Goal: Task Accomplishment & Management: Complete application form

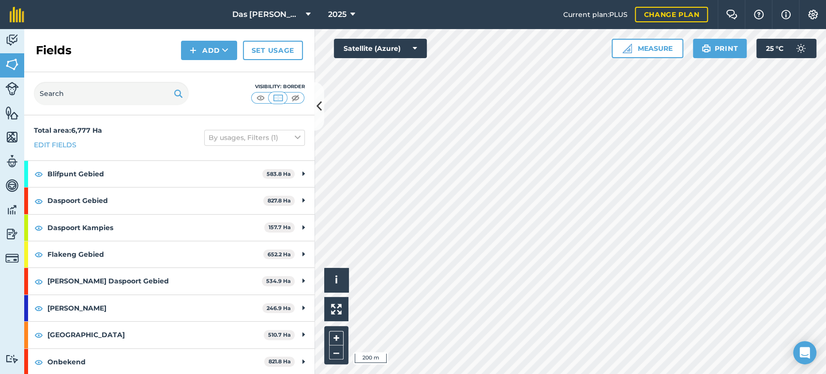
scroll to position [107, 0]
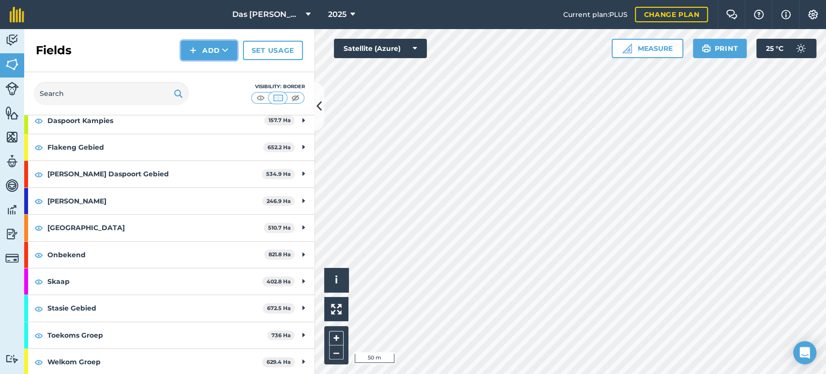
click at [226, 53] on icon at bounding box center [225, 50] width 6 height 10
click at [229, 69] on link "Draw" at bounding box center [208, 71] width 53 height 21
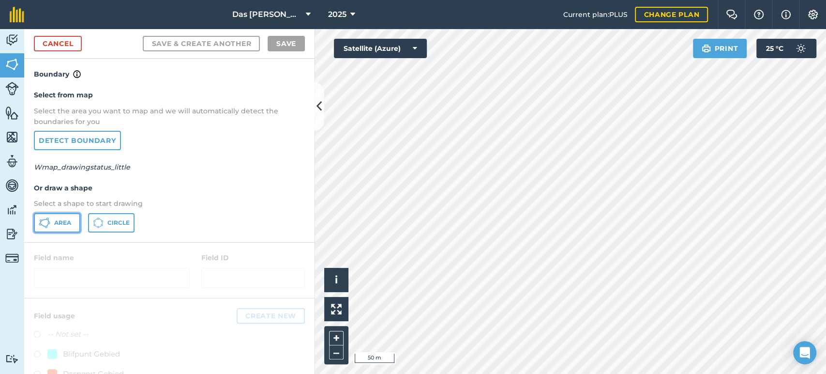
drag, startPoint x: 71, startPoint y: 223, endPoint x: 283, endPoint y: 211, distance: 211.8
click at [71, 223] on span "Area" at bounding box center [62, 223] width 17 height 8
click at [53, 45] on link "Cancel" at bounding box center [58, 43] width 48 height 15
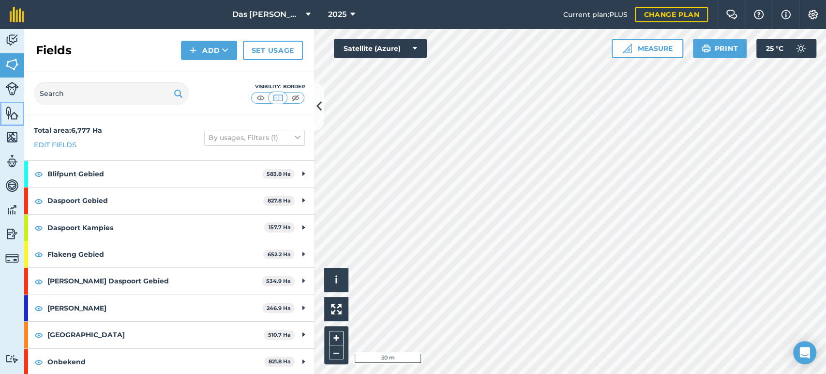
click at [13, 110] on img at bounding box center [12, 112] width 14 height 15
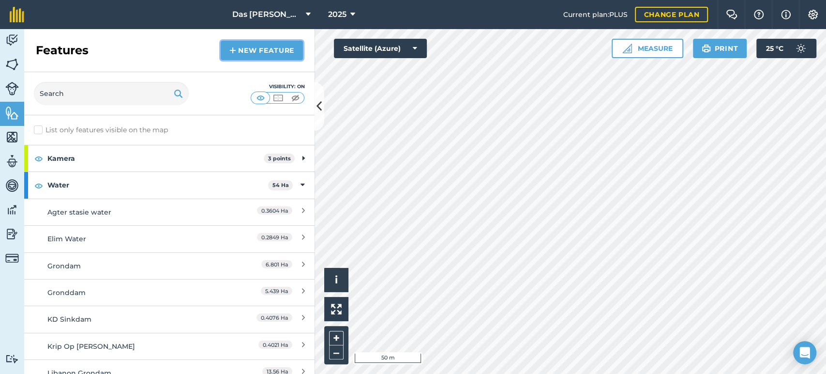
click at [258, 49] on link "New feature" at bounding box center [262, 50] width 82 height 19
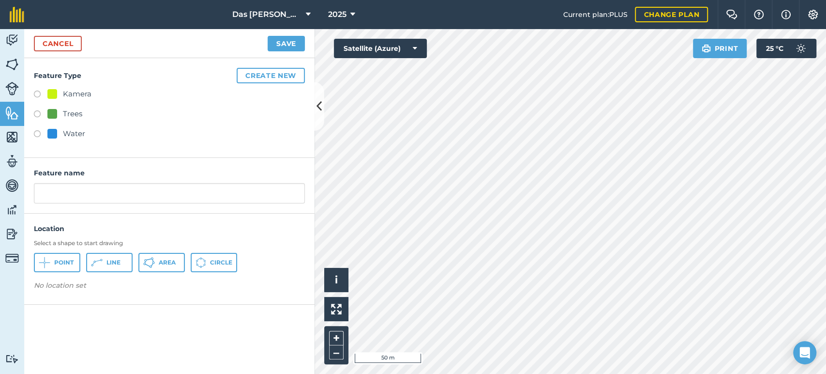
click at [80, 128] on div "Water" at bounding box center [74, 134] width 22 height 12
radio input "true"
type input "Water"
click at [165, 260] on span "Area" at bounding box center [167, 262] width 17 height 8
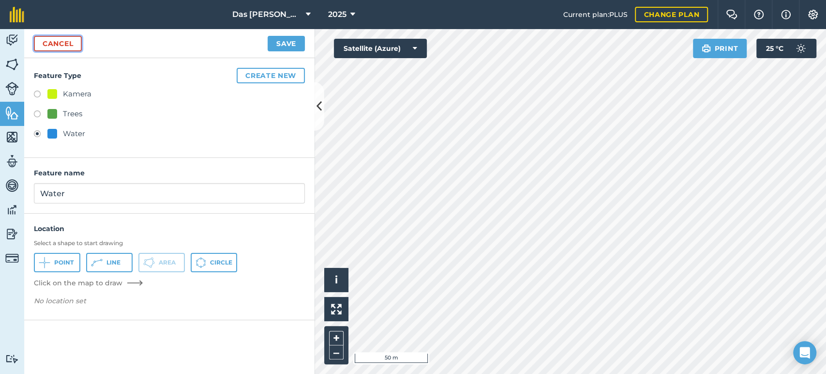
click at [68, 44] on link "Cancel" at bounding box center [58, 43] width 48 height 15
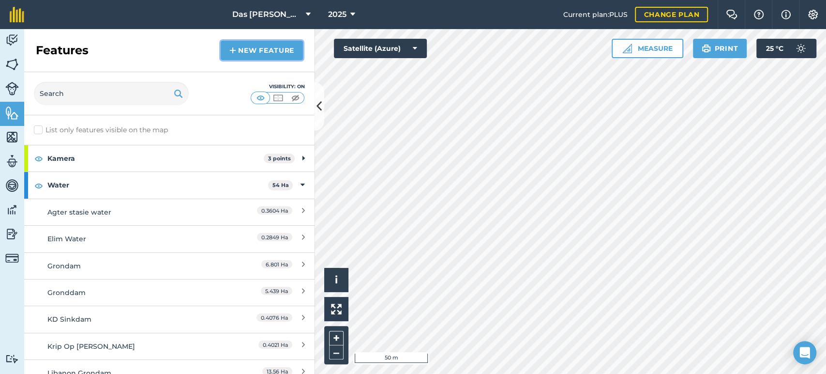
click at [298, 45] on link "New feature" at bounding box center [262, 50] width 82 height 19
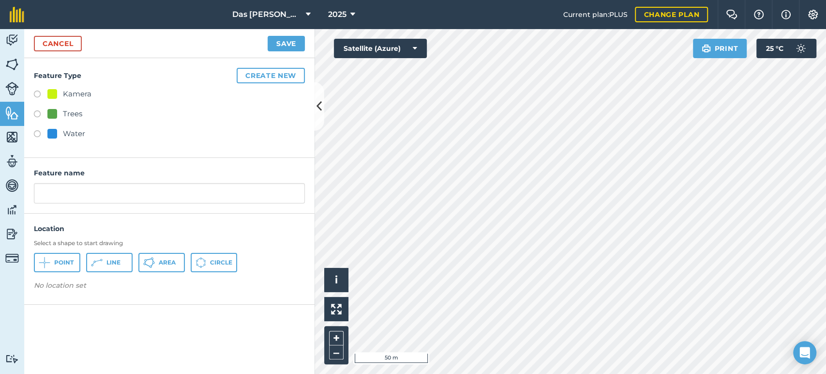
click at [82, 130] on div "Water" at bounding box center [74, 134] width 22 height 12
radio input "true"
type input "Water"
drag, startPoint x: 166, startPoint y: 257, endPoint x: 197, endPoint y: 252, distance: 31.4
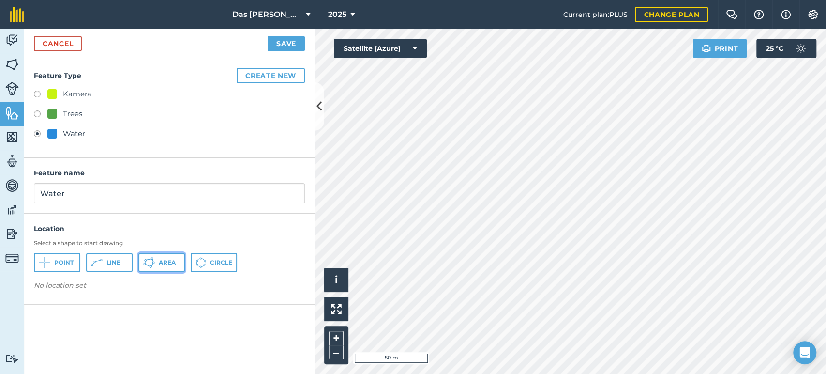
click at [168, 257] on button "Area" at bounding box center [161, 262] width 46 height 19
click at [301, 40] on button "Save" at bounding box center [286, 43] width 37 height 15
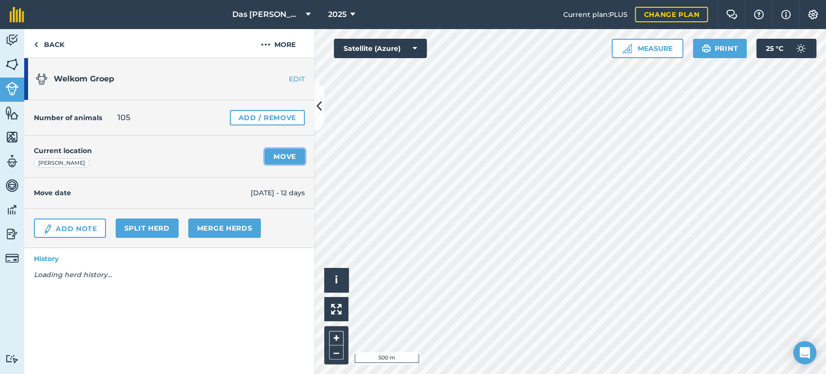
click at [276, 150] on link "Move" at bounding box center [285, 156] width 40 height 15
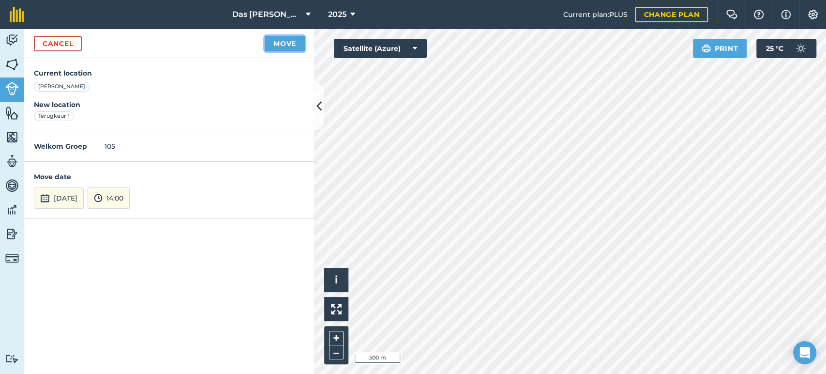
click at [293, 45] on button "Move" at bounding box center [285, 43] width 40 height 15
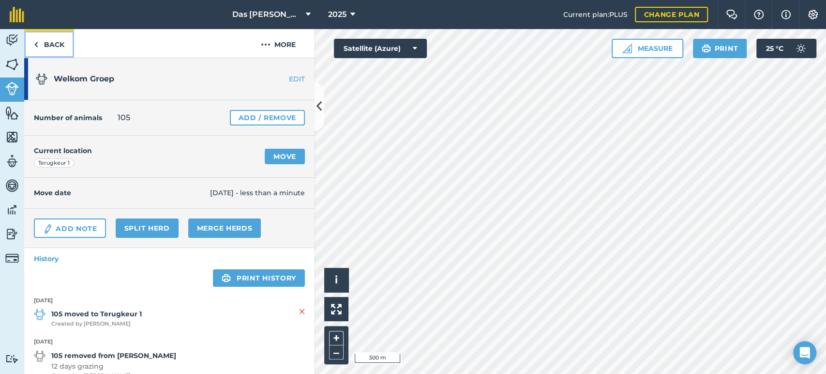
click at [52, 46] on link "Back" at bounding box center [49, 43] width 50 height 29
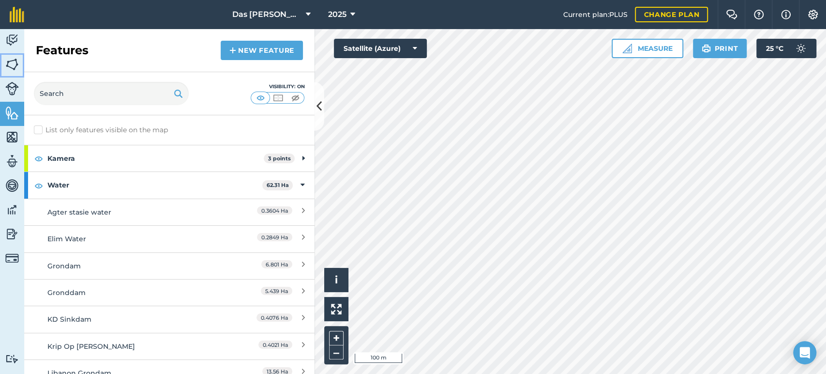
click at [10, 62] on img at bounding box center [12, 64] width 14 height 15
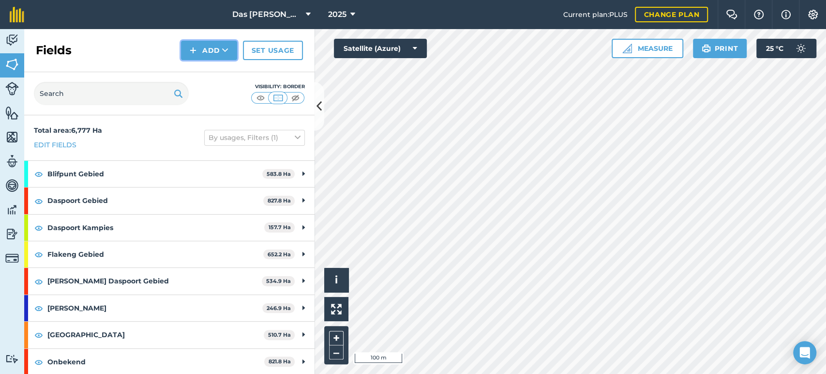
click at [232, 54] on button "Add" at bounding box center [209, 50] width 56 height 19
click at [217, 69] on link "Draw" at bounding box center [208, 71] width 53 height 21
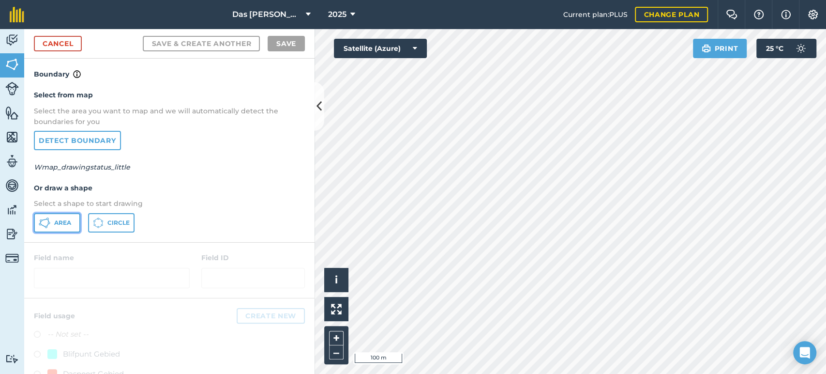
click at [67, 219] on span "Area" at bounding box center [62, 223] width 17 height 8
click at [72, 43] on link "Cancel" at bounding box center [58, 43] width 48 height 15
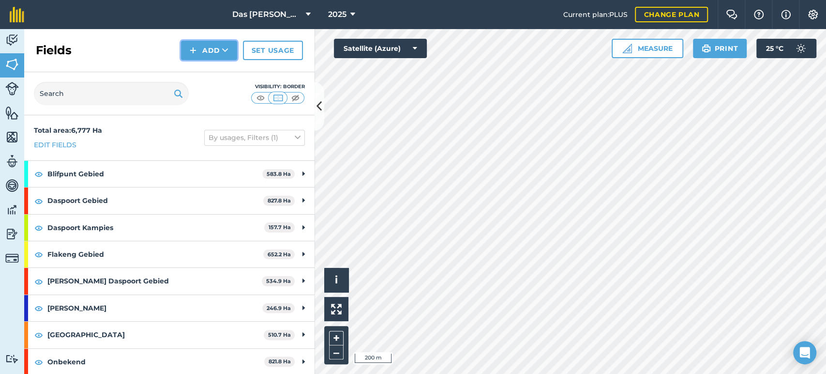
click at [216, 53] on button "Add" at bounding box center [209, 50] width 56 height 19
click at [220, 71] on link "Draw" at bounding box center [208, 71] width 53 height 21
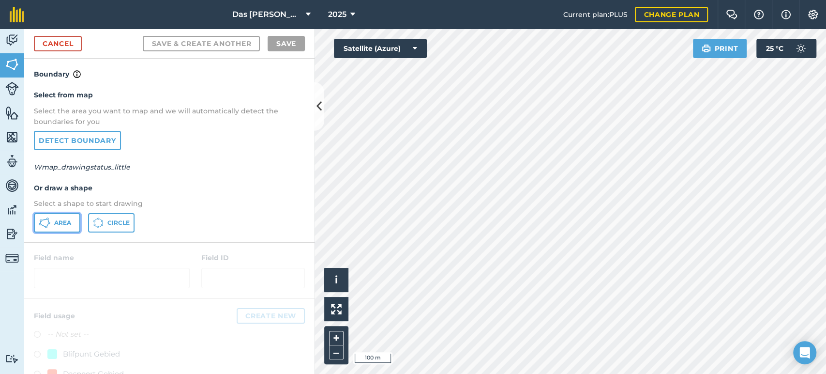
drag, startPoint x: 63, startPoint y: 220, endPoint x: 89, endPoint y: 217, distance: 26.2
click at [63, 220] on span "Area" at bounding box center [62, 223] width 17 height 8
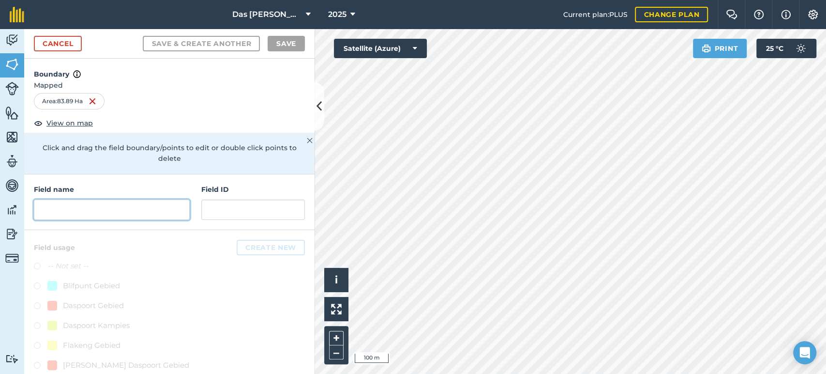
click at [149, 204] on input "text" at bounding box center [112, 209] width 156 height 20
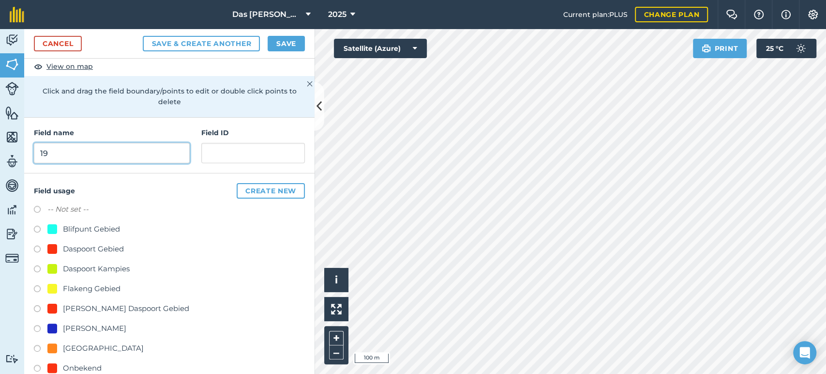
scroll to position [143, 0]
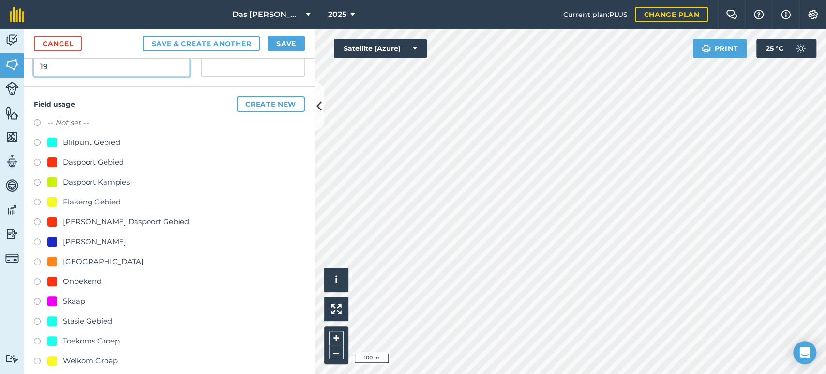
type input "19"
drag, startPoint x: 94, startPoint y: 281, endPoint x: 163, endPoint y: 244, distance: 77.7
click at [94, 280] on div "Onbekend" at bounding box center [82, 281] width 39 height 12
radio input "true"
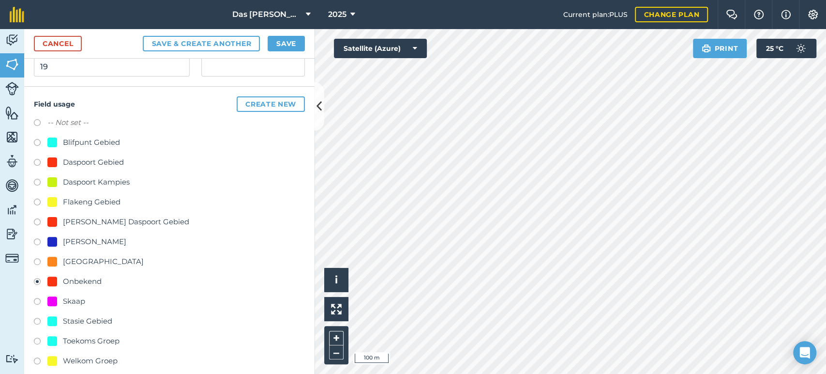
click at [285, 53] on div "Cancel Save & Create Another Save" at bounding box center [169, 44] width 290 height 30
click at [288, 48] on button "Save" at bounding box center [286, 43] width 37 height 15
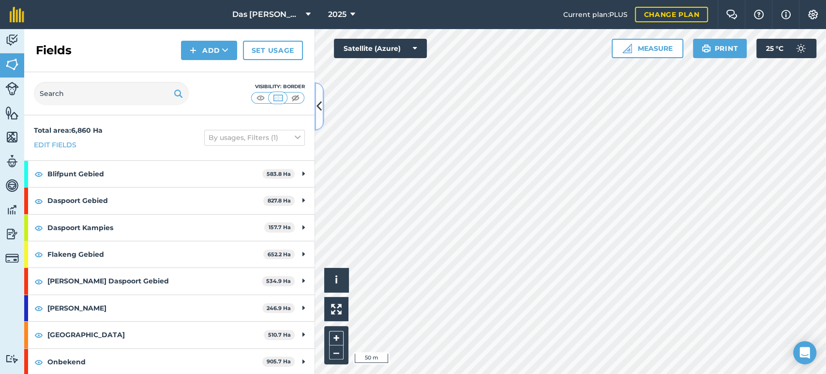
click at [321, 109] on icon at bounding box center [318, 106] width 5 height 17
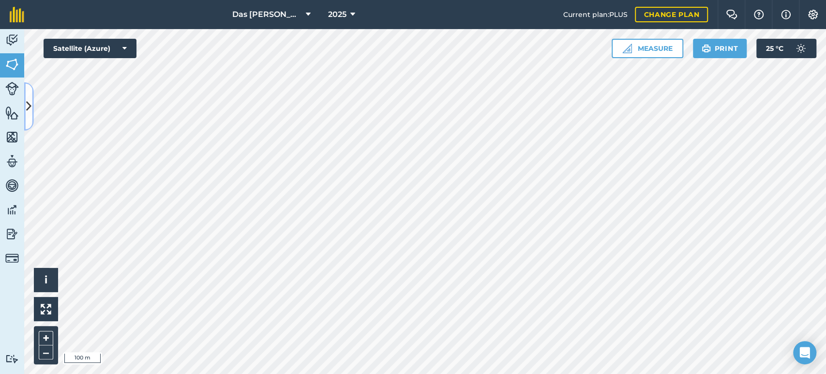
click at [33, 105] on button at bounding box center [29, 106] width 10 height 48
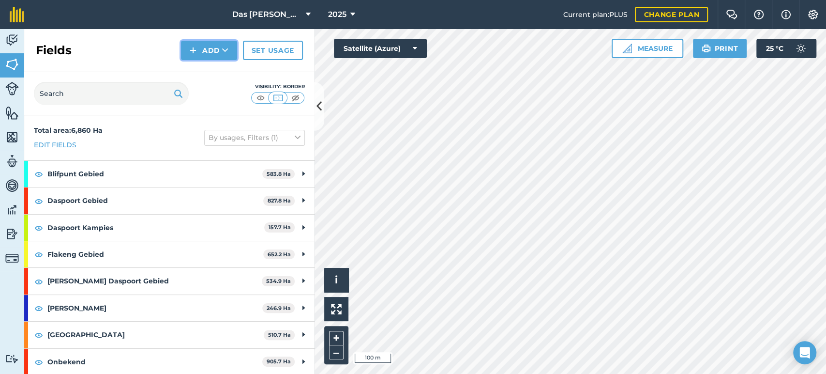
click at [231, 45] on button "Add" at bounding box center [209, 50] width 56 height 19
click at [225, 74] on link "Draw" at bounding box center [208, 71] width 53 height 21
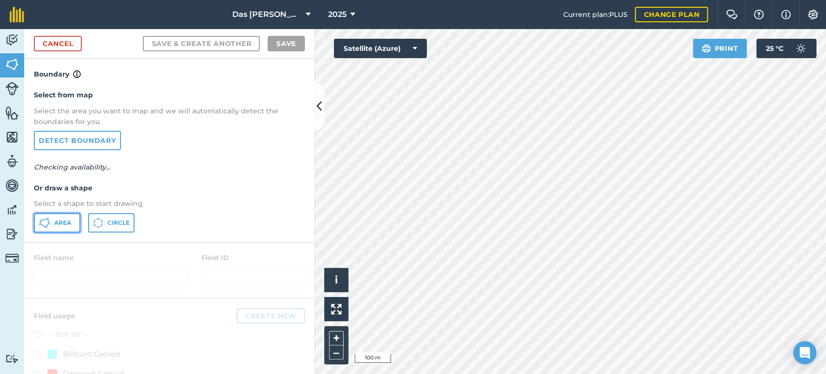
click at [49, 229] on button "Area" at bounding box center [57, 222] width 46 height 19
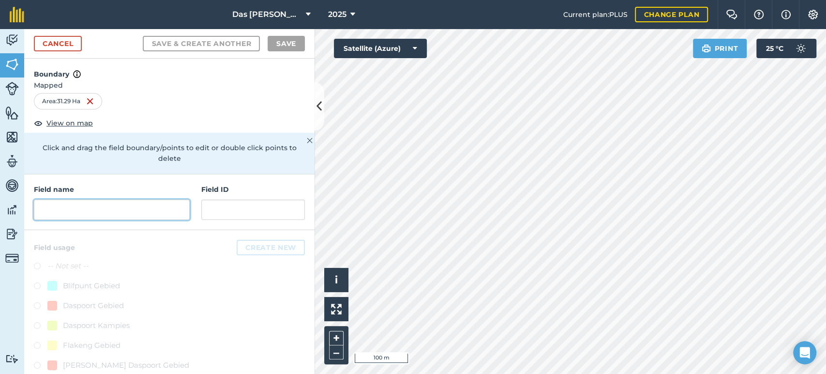
click at [176, 210] on input "text" at bounding box center [112, 209] width 156 height 20
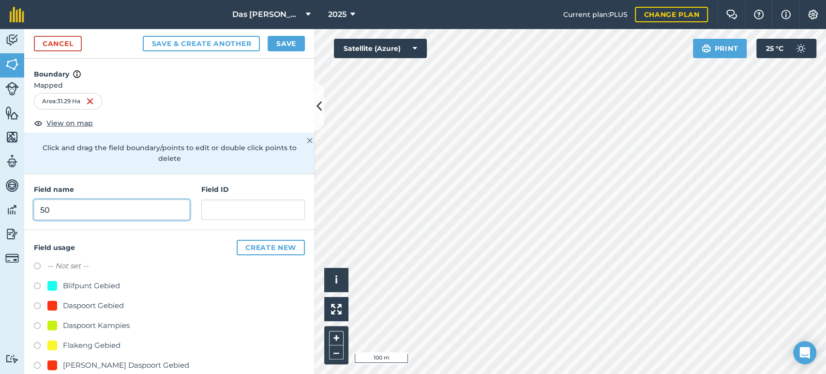
type input "5"
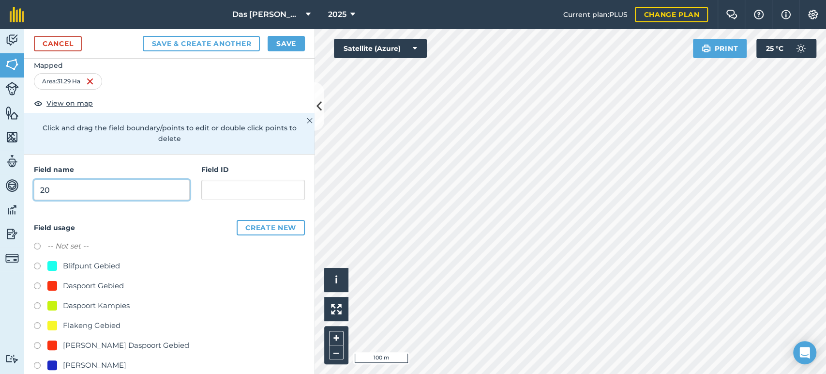
scroll to position [72, 0]
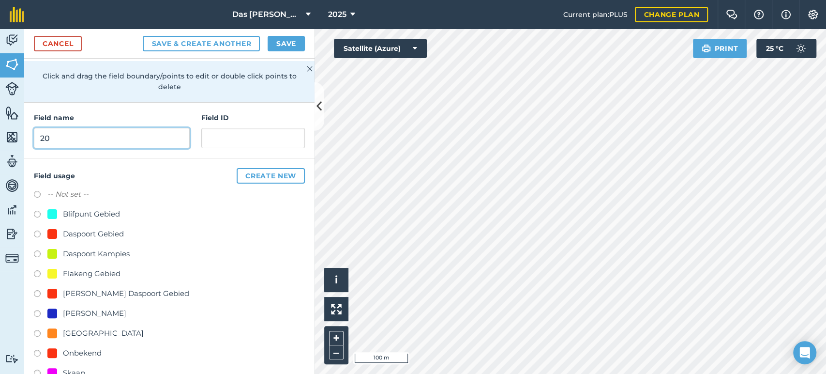
type input "20"
click at [87, 353] on div "Onbekend" at bounding box center [82, 353] width 39 height 12
radio input "true"
click at [284, 41] on button "Save" at bounding box center [286, 43] width 37 height 15
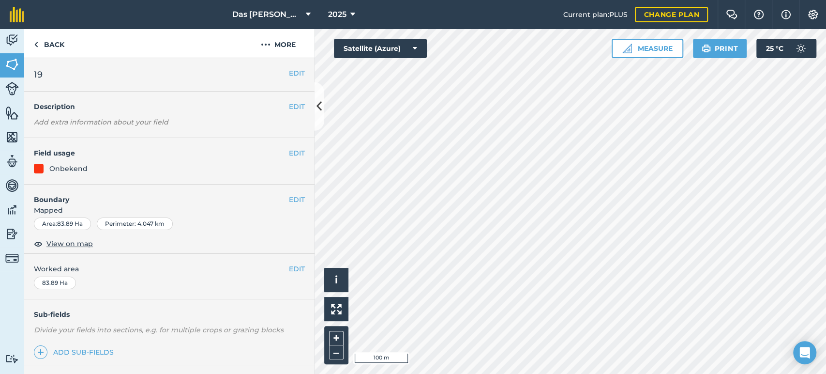
click at [453, 239] on div at bounding box center [570, 201] width 511 height 345
click at [68, 49] on link "Back" at bounding box center [49, 43] width 50 height 29
click at [54, 45] on link "Back" at bounding box center [49, 43] width 50 height 29
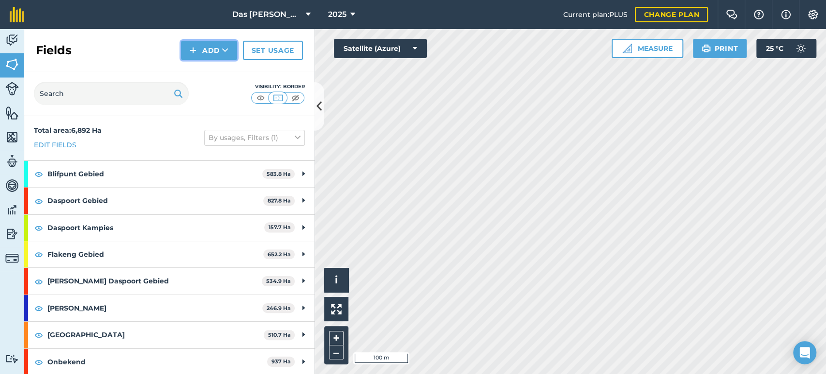
click at [228, 58] on button "Add" at bounding box center [209, 50] width 56 height 19
click at [224, 73] on link "Draw" at bounding box center [208, 71] width 53 height 21
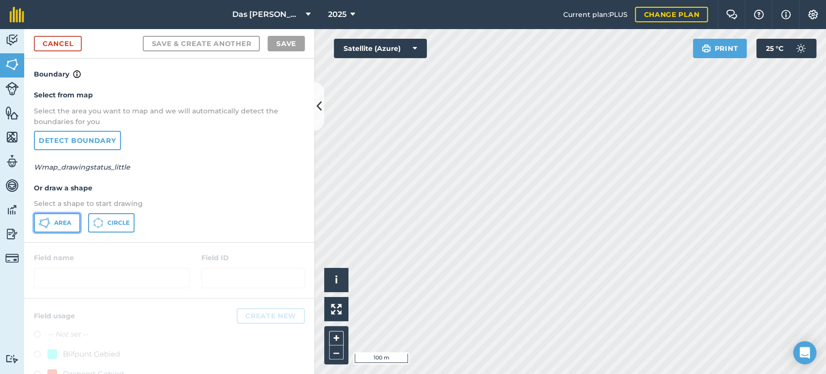
drag, startPoint x: 62, startPoint y: 223, endPoint x: 96, endPoint y: 208, distance: 37.0
click at [62, 223] on span "Area" at bounding box center [62, 223] width 17 height 8
click at [309, 162] on div "Activity Fields Livestock Features Maps Team Vehicles Data Reporting Billing Tu…" at bounding box center [413, 201] width 826 height 345
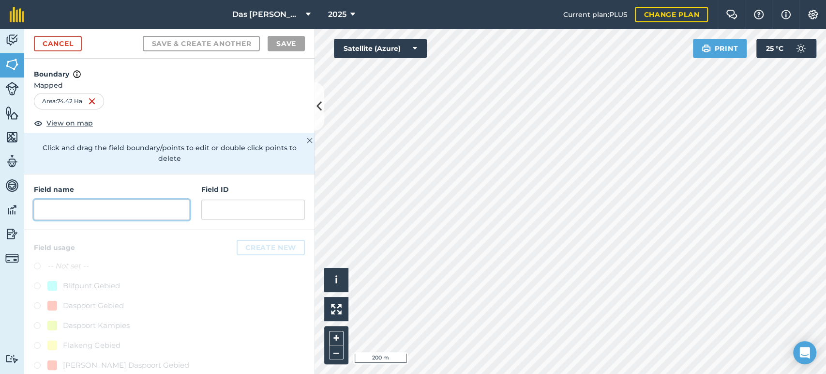
click at [101, 205] on input "text" at bounding box center [112, 209] width 156 height 20
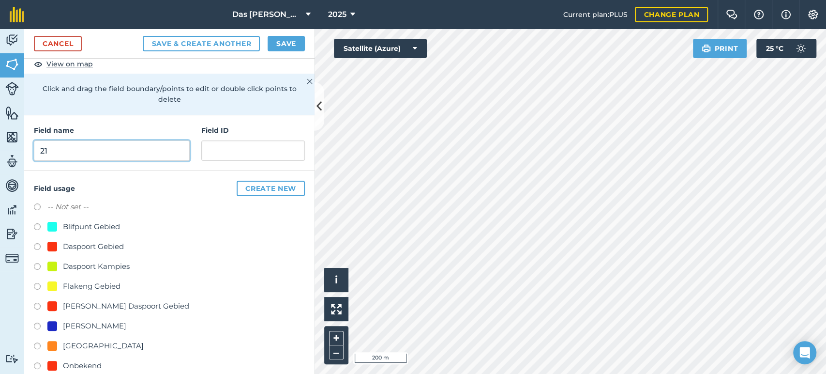
scroll to position [72, 0]
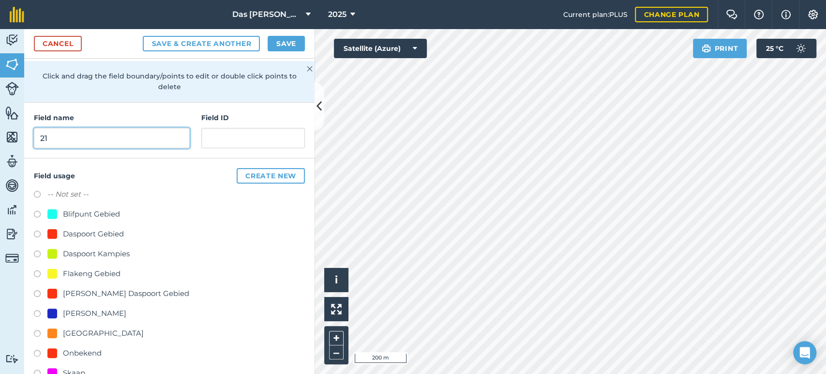
type input "21"
click at [80, 352] on div "Onbekend" at bounding box center [82, 353] width 39 height 12
radio input "true"
click at [277, 45] on button "Save" at bounding box center [286, 43] width 37 height 15
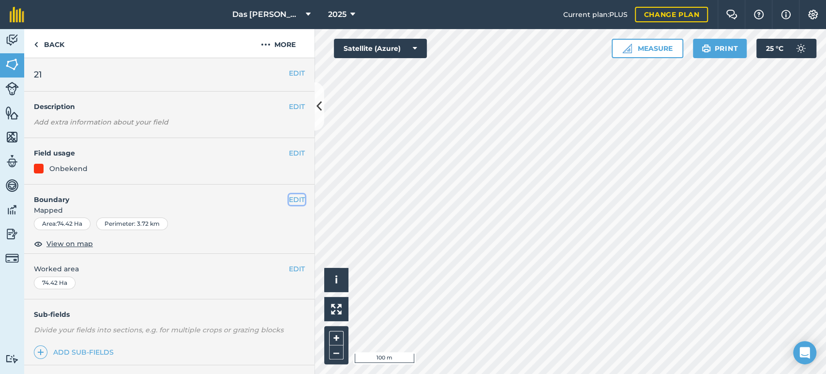
click at [289, 196] on button "EDIT" at bounding box center [297, 199] width 16 height 11
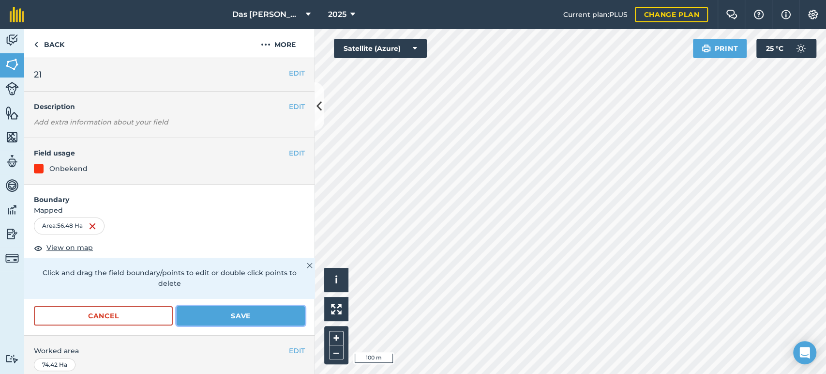
click at [234, 316] on button "Save" at bounding box center [241, 315] width 128 height 19
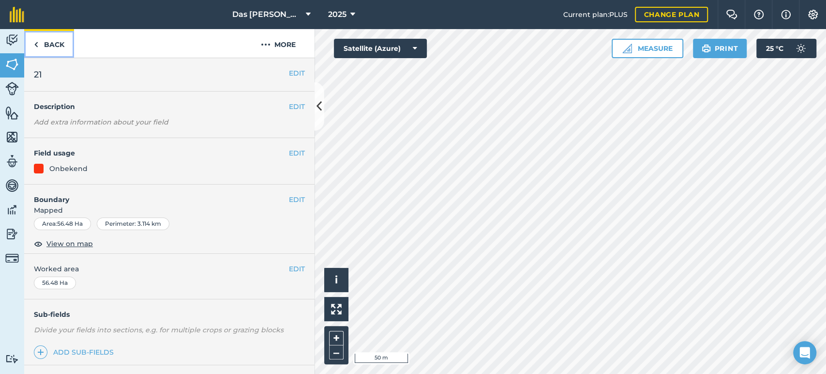
click at [51, 38] on link "Back" at bounding box center [49, 43] width 50 height 29
click at [44, 53] on link "Back" at bounding box center [49, 43] width 50 height 29
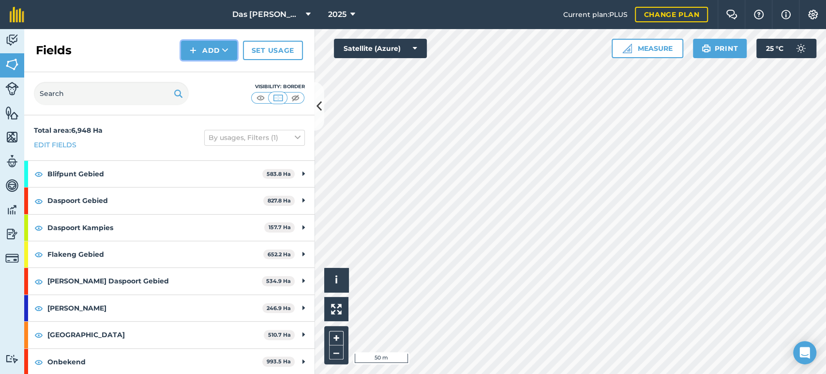
click at [219, 49] on button "Add" at bounding box center [209, 50] width 56 height 19
click at [218, 68] on link "Draw" at bounding box center [208, 71] width 53 height 21
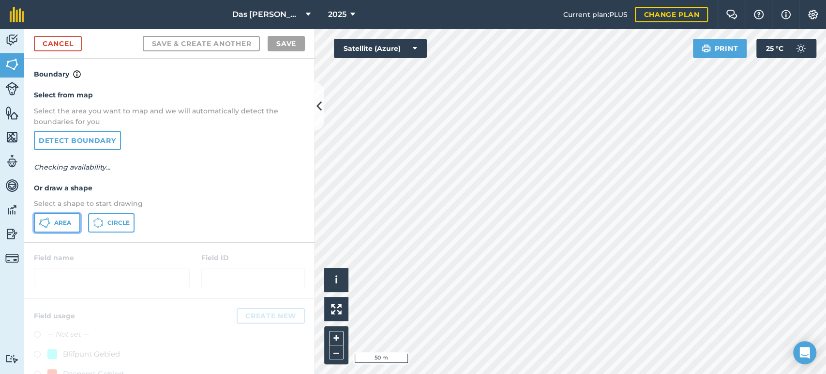
click at [68, 221] on span "Area" at bounding box center [62, 223] width 17 height 8
click at [271, 113] on div "Activity Fields Livestock Features Maps Team Vehicles Data Reporting Billing Tu…" at bounding box center [413, 201] width 826 height 345
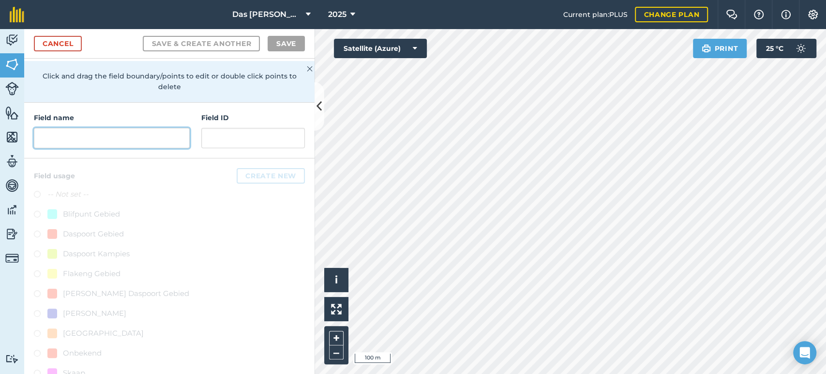
click at [101, 139] on input "text" at bounding box center [112, 138] width 156 height 20
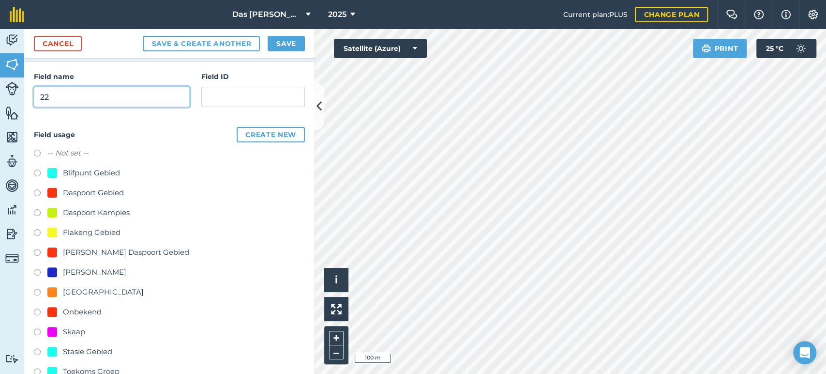
scroll to position [153, 0]
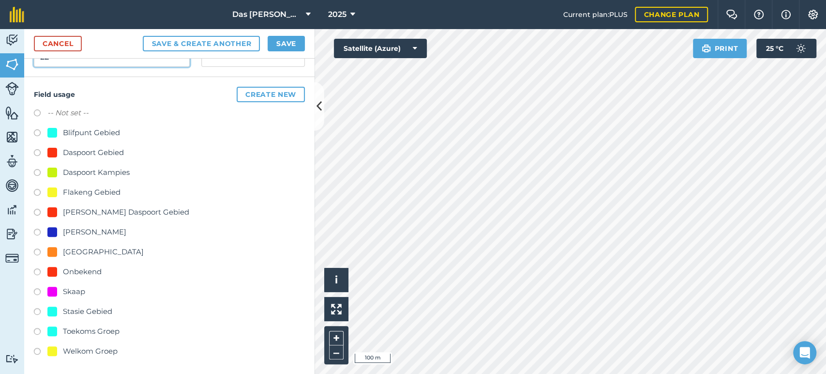
type input "22"
drag, startPoint x: 86, startPoint y: 271, endPoint x: 103, endPoint y: 262, distance: 18.8
click at [86, 271] on div "Onbekend" at bounding box center [82, 272] width 39 height 12
radio input "true"
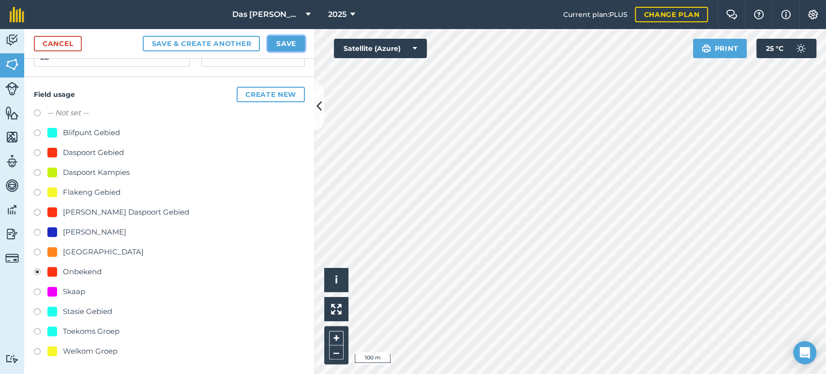
click at [291, 44] on button "Save" at bounding box center [286, 43] width 37 height 15
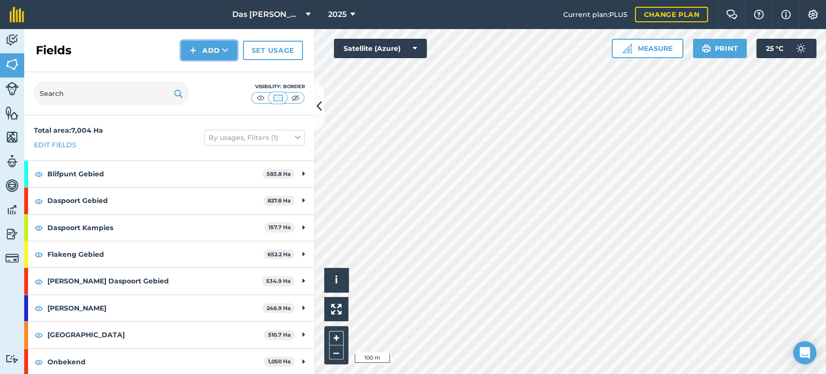
click at [230, 53] on button "Add" at bounding box center [209, 50] width 56 height 19
click at [206, 74] on link "Draw" at bounding box center [208, 71] width 53 height 21
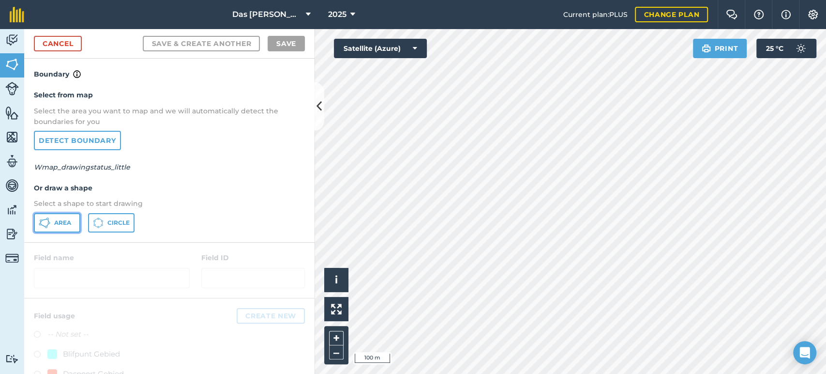
click at [56, 216] on button "Area" at bounding box center [57, 222] width 46 height 19
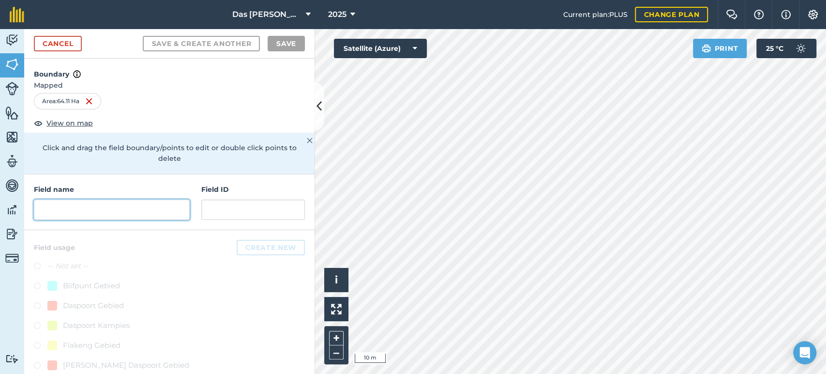
click at [153, 206] on input "text" at bounding box center [112, 209] width 156 height 20
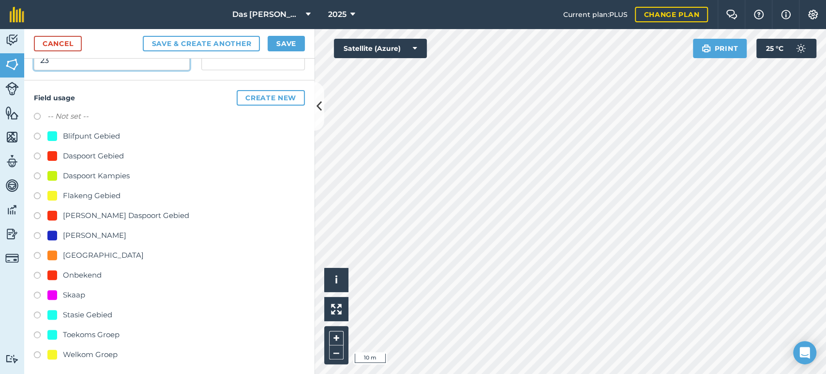
scroll to position [153, 0]
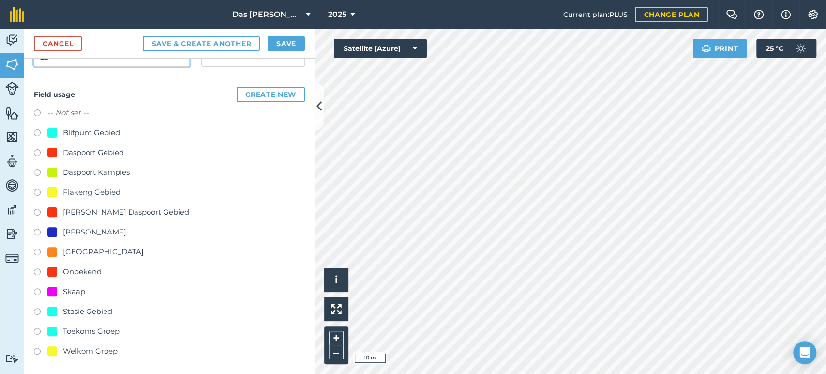
type input "23"
click at [78, 266] on div "Onbekend" at bounding box center [82, 272] width 39 height 12
radio input "true"
click at [286, 42] on button "Save" at bounding box center [286, 43] width 37 height 15
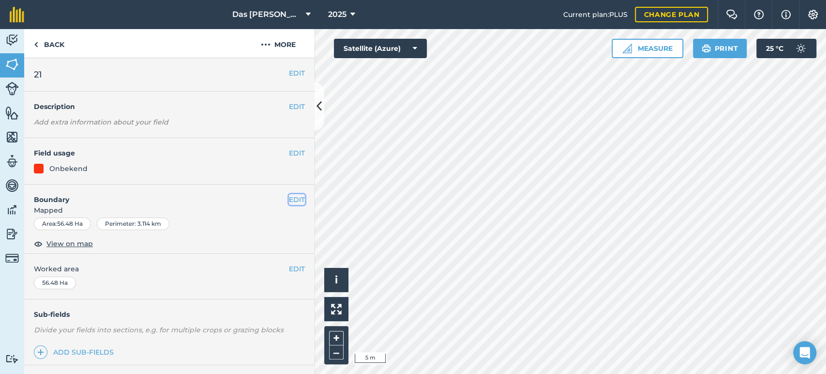
click at [289, 196] on button "EDIT" at bounding box center [297, 199] width 16 height 11
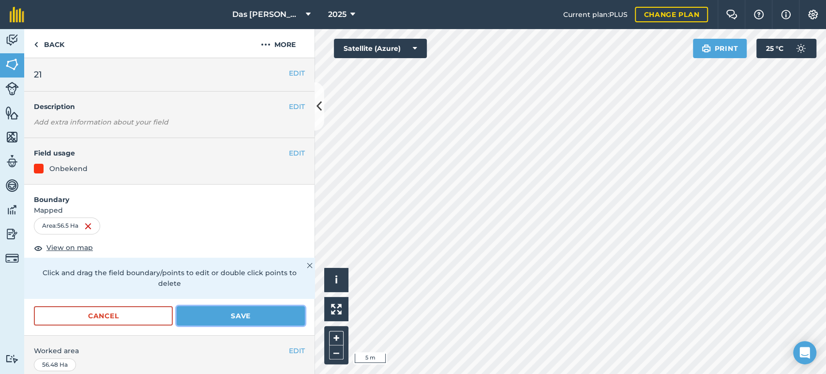
click at [232, 306] on button "Save" at bounding box center [241, 315] width 128 height 19
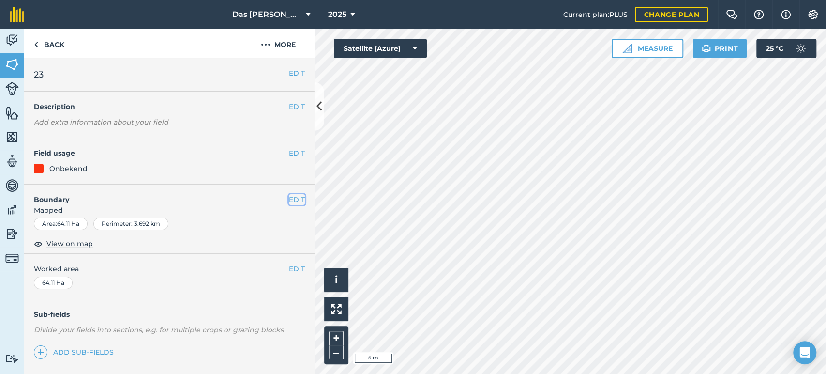
click at [290, 199] on button "EDIT" at bounding box center [297, 199] width 16 height 11
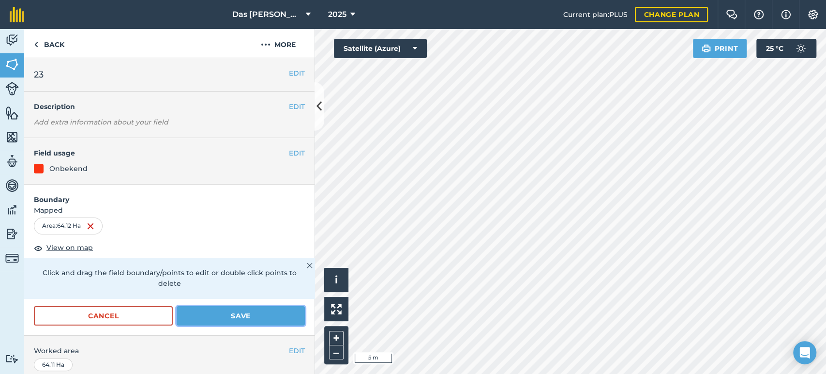
click at [287, 309] on button "Save" at bounding box center [241, 315] width 128 height 19
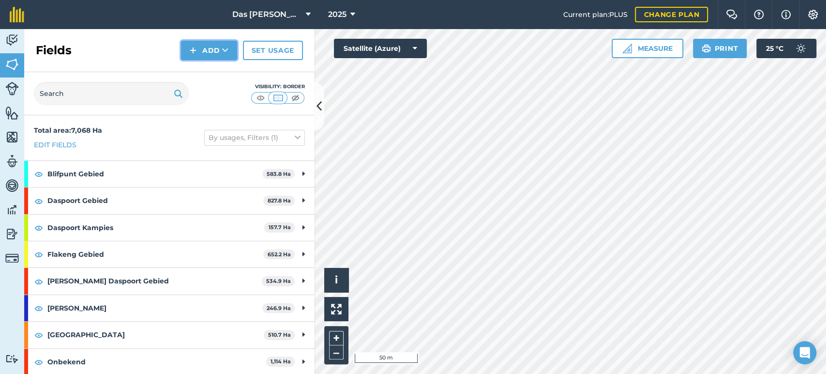
click at [223, 51] on icon at bounding box center [225, 50] width 6 height 10
click at [221, 71] on link "Draw" at bounding box center [208, 71] width 53 height 21
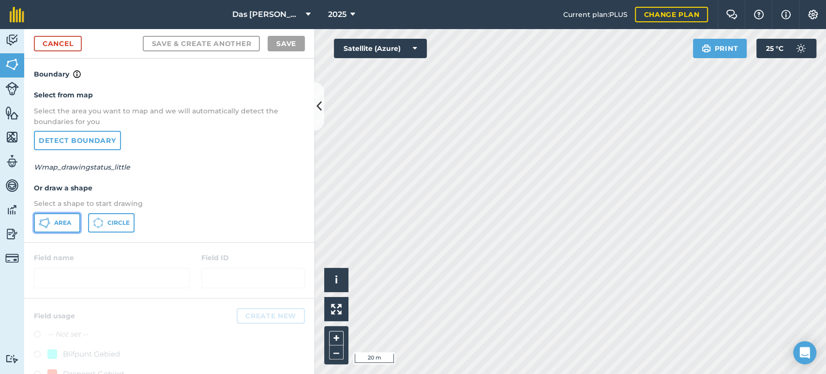
drag, startPoint x: 61, startPoint y: 219, endPoint x: 99, endPoint y: 219, distance: 37.7
click at [61, 219] on span "Area" at bounding box center [62, 223] width 17 height 8
click at [52, 44] on link "Cancel" at bounding box center [58, 43] width 48 height 15
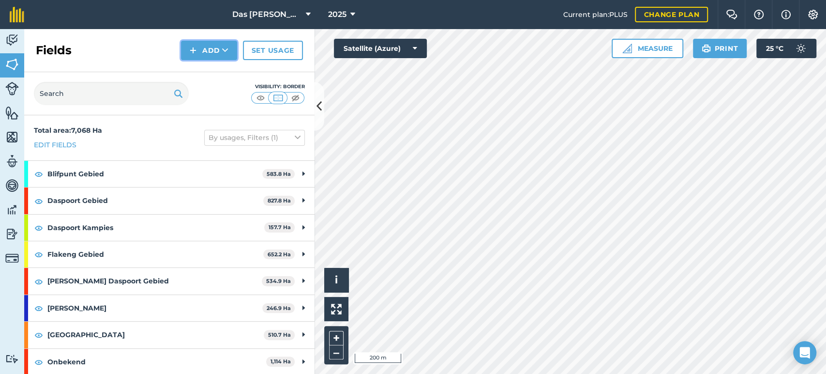
click at [223, 45] on icon at bounding box center [225, 50] width 6 height 10
click at [208, 51] on button "Add" at bounding box center [209, 50] width 56 height 19
click at [222, 75] on link "Draw" at bounding box center [208, 71] width 53 height 21
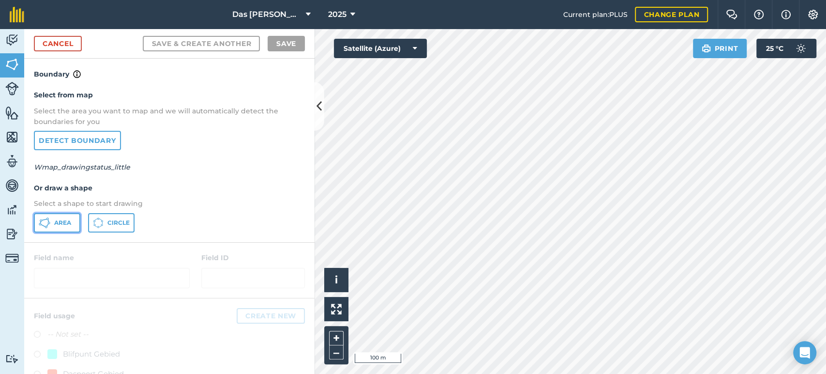
click at [62, 230] on button "Area" at bounding box center [57, 222] width 46 height 19
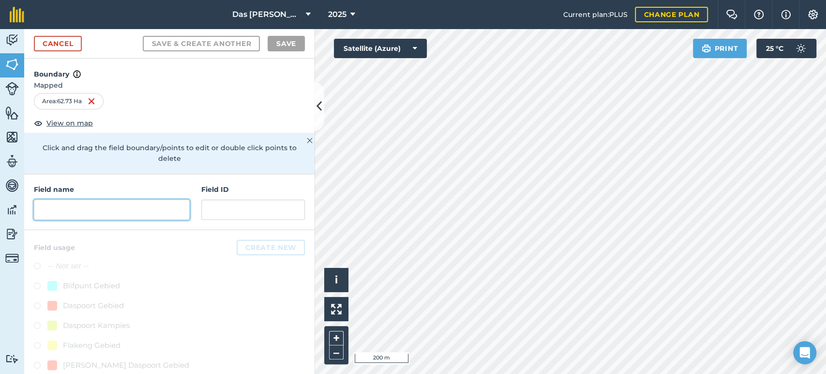
click at [105, 210] on input "text" at bounding box center [112, 209] width 156 height 20
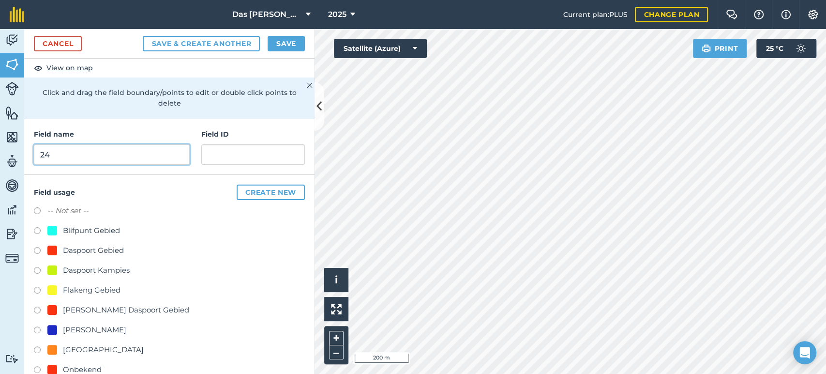
scroll to position [72, 0]
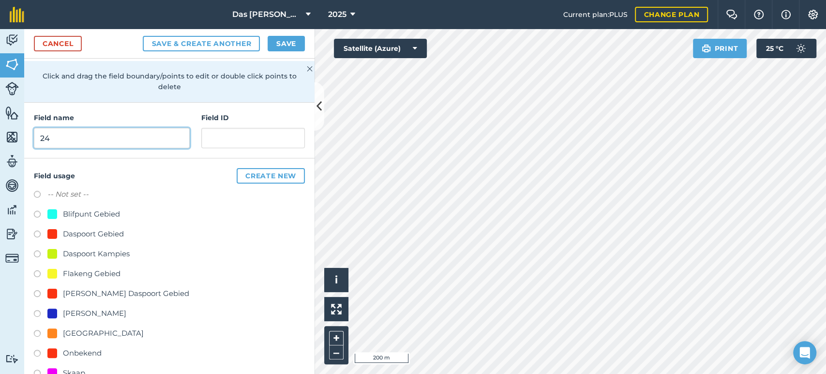
type input "24"
drag, startPoint x: 89, startPoint y: 347, endPoint x: 111, endPoint y: 323, distance: 32.6
click at [89, 347] on div "Onbekend" at bounding box center [82, 353] width 39 height 12
radio input "true"
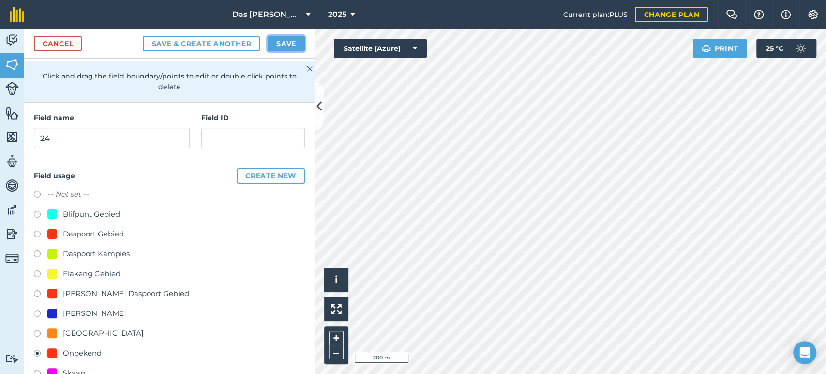
click at [286, 44] on button "Save" at bounding box center [286, 43] width 37 height 15
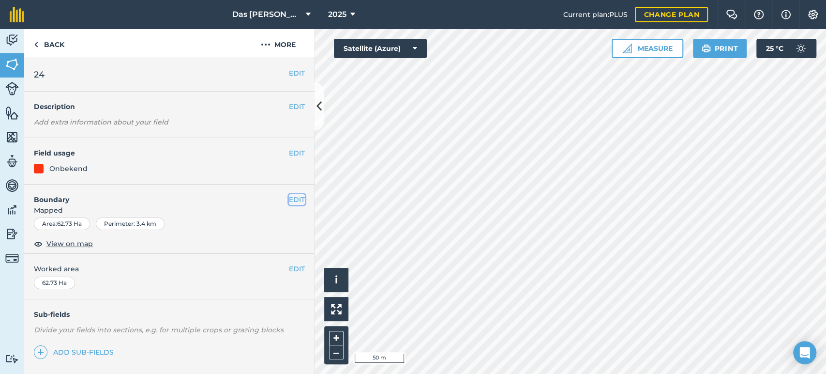
click at [289, 197] on button "EDIT" at bounding box center [297, 199] width 16 height 11
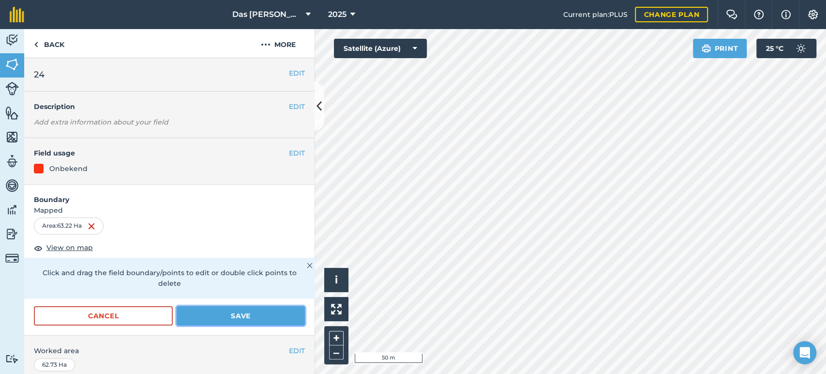
click at [267, 317] on button "Save" at bounding box center [241, 315] width 128 height 19
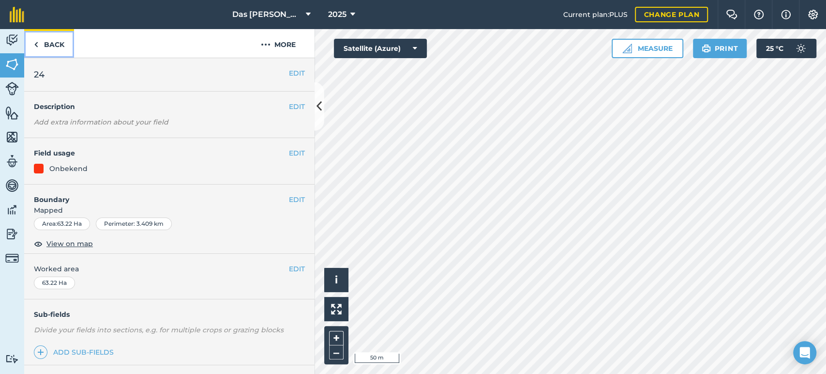
click at [44, 45] on link "Back" at bounding box center [49, 43] width 50 height 29
click at [60, 50] on link "Back" at bounding box center [49, 43] width 50 height 29
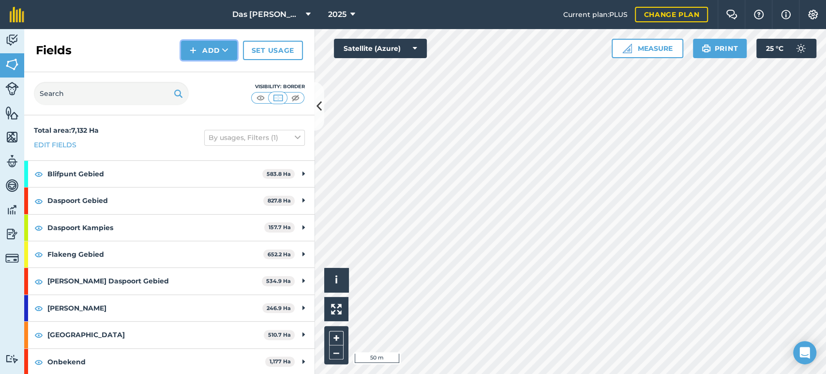
click at [221, 53] on button "Add" at bounding box center [209, 50] width 56 height 19
click at [216, 68] on link "Draw" at bounding box center [208, 71] width 53 height 21
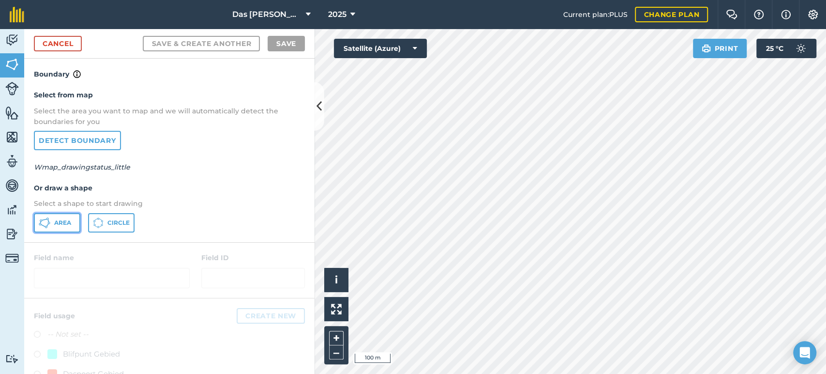
click at [65, 221] on span "Area" at bounding box center [62, 223] width 17 height 8
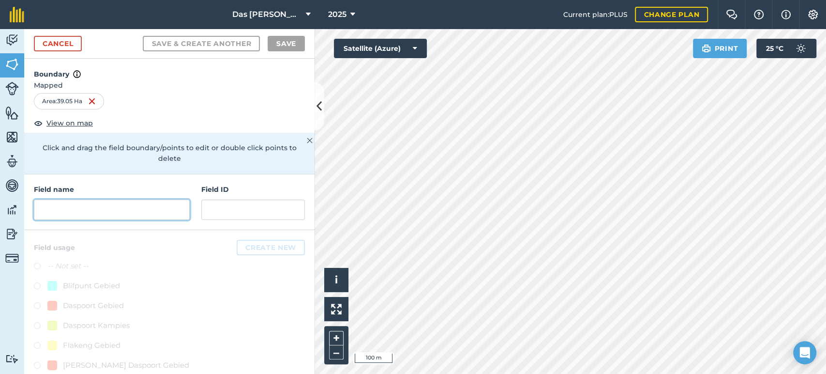
click at [141, 202] on input "text" at bounding box center [112, 209] width 156 height 20
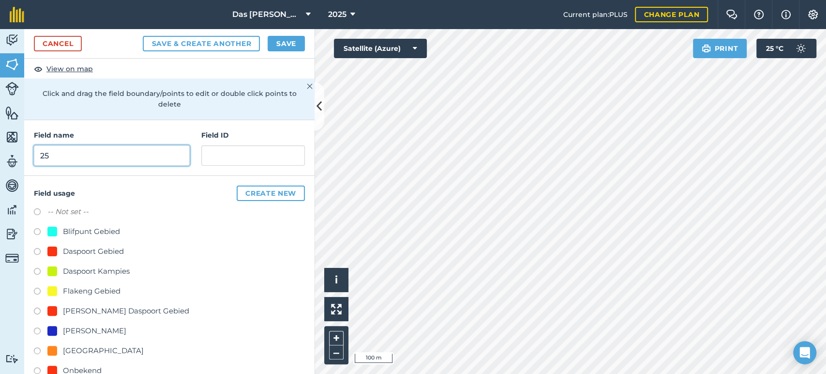
scroll to position [72, 0]
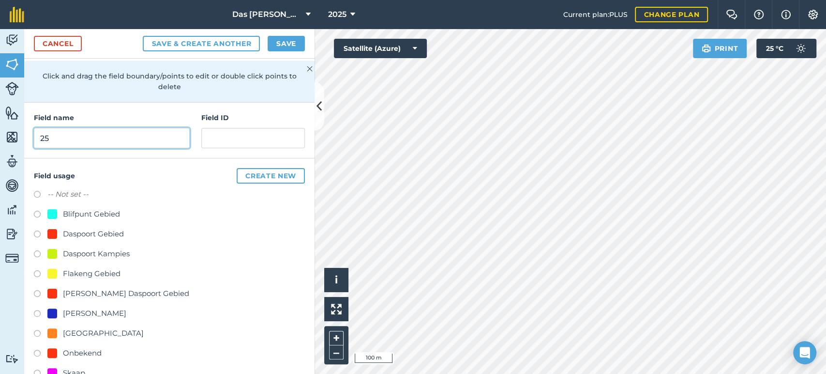
type input "25"
click at [85, 348] on div "Onbekend" at bounding box center [82, 353] width 39 height 12
radio input "true"
click at [295, 43] on button "Save" at bounding box center [286, 43] width 37 height 15
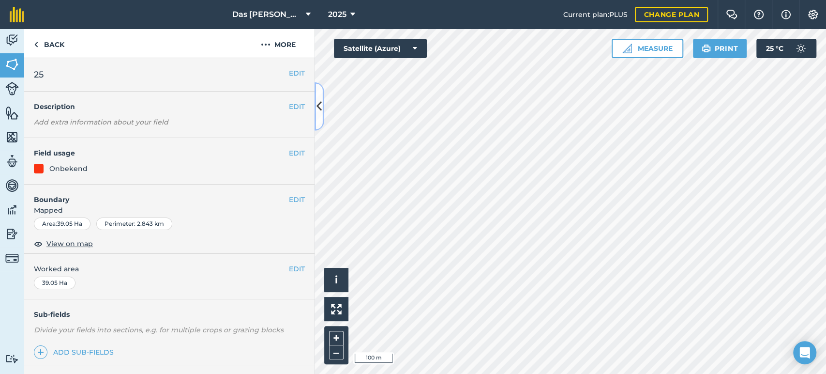
click at [319, 115] on button at bounding box center [320, 106] width 10 height 48
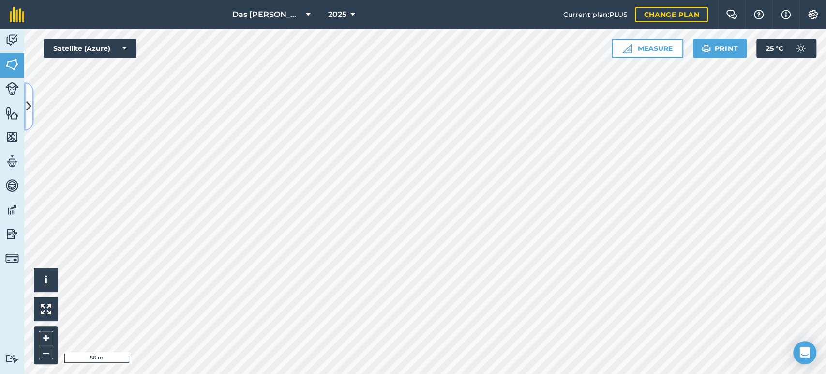
click at [30, 105] on icon at bounding box center [28, 106] width 5 height 17
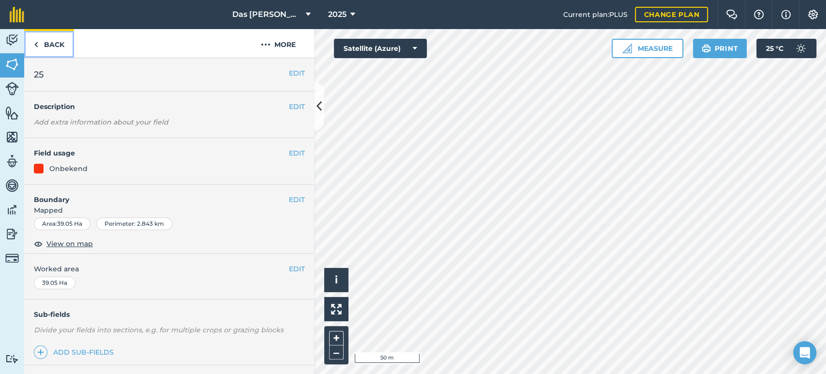
click at [45, 45] on link "Back" at bounding box center [49, 43] width 50 height 29
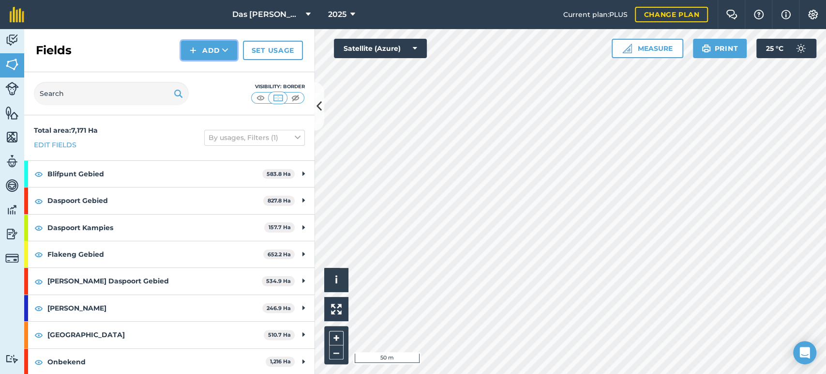
click at [230, 47] on button "Add" at bounding box center [209, 50] width 56 height 19
click at [221, 69] on link "Draw" at bounding box center [208, 71] width 53 height 21
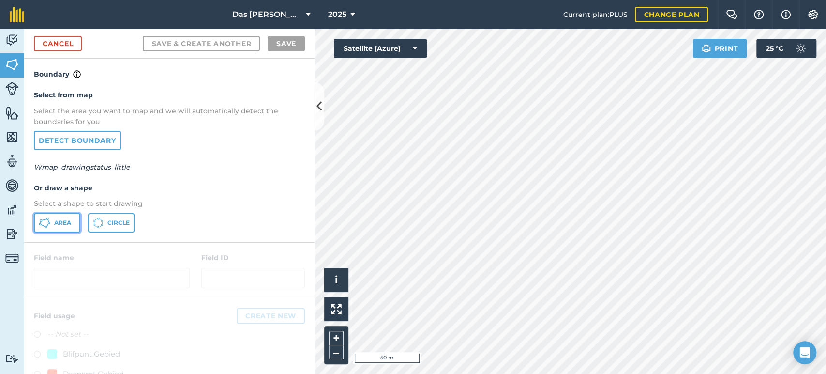
click at [65, 224] on span "Area" at bounding box center [62, 223] width 17 height 8
click at [319, 102] on icon at bounding box center [318, 106] width 5 height 17
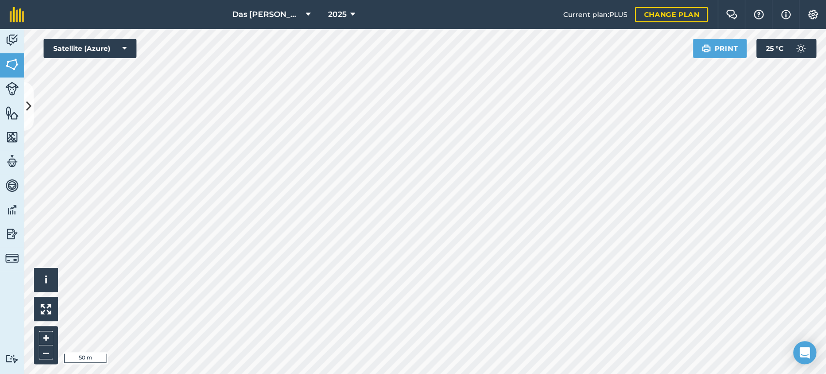
click at [627, 373] on html "Das Ram Boerdery 2025 Current plan : PLUS Change plan Farm Chat Help Info Setti…" at bounding box center [413, 187] width 826 height 374
click at [31, 121] on button at bounding box center [29, 106] width 10 height 48
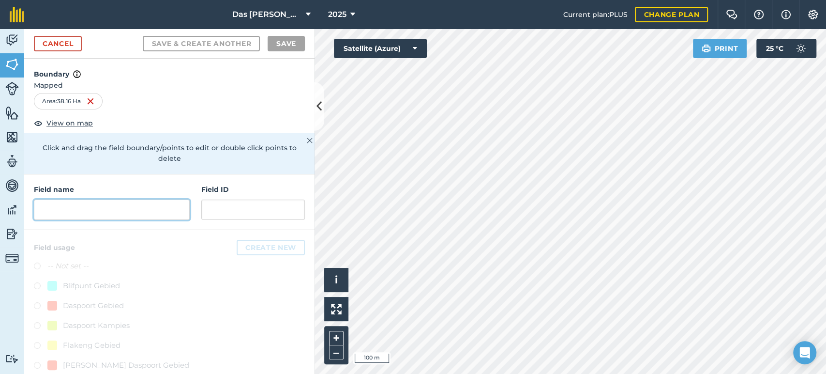
click at [122, 217] on input "text" at bounding box center [112, 209] width 156 height 20
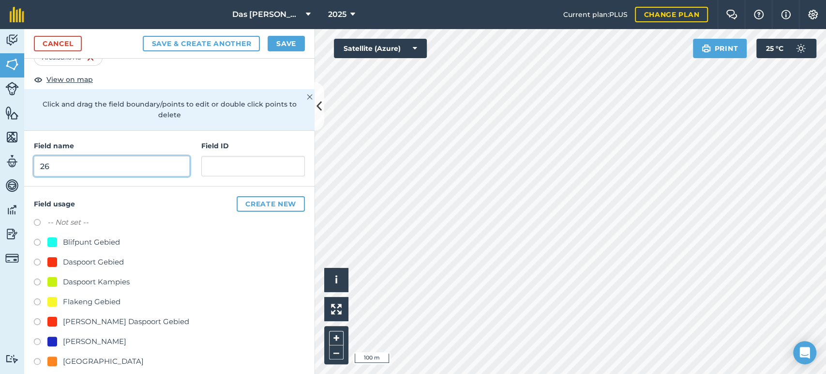
scroll to position [143, 0]
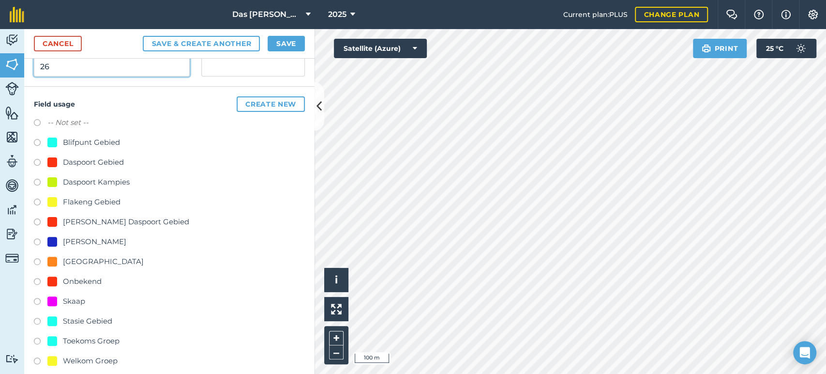
type input "26"
drag, startPoint x: 81, startPoint y: 278, endPoint x: 101, endPoint y: 267, distance: 22.7
click at [81, 279] on div "Onbekend" at bounding box center [82, 281] width 39 height 12
click at [46, 278] on label at bounding box center [41, 283] width 14 height 10
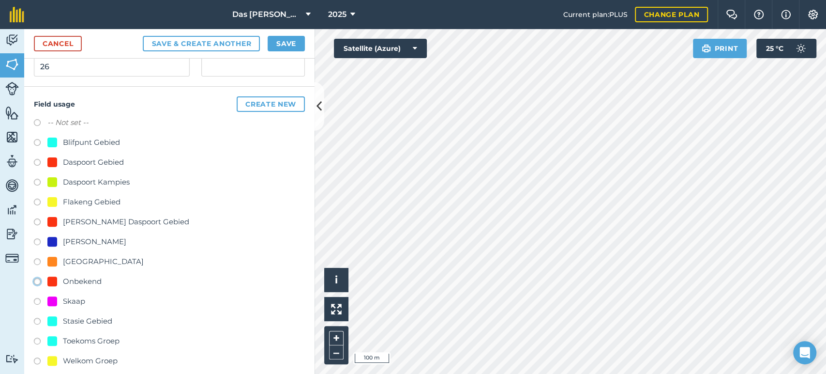
radio input "true"
drag, startPoint x: 295, startPoint y: 45, endPoint x: 303, endPoint y: 45, distance: 7.8
click at [295, 45] on button "Save" at bounding box center [286, 43] width 37 height 15
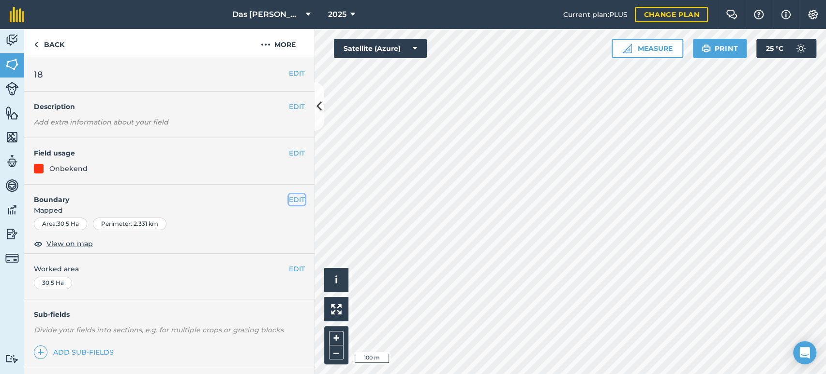
click at [292, 197] on button "EDIT" at bounding box center [297, 199] width 16 height 11
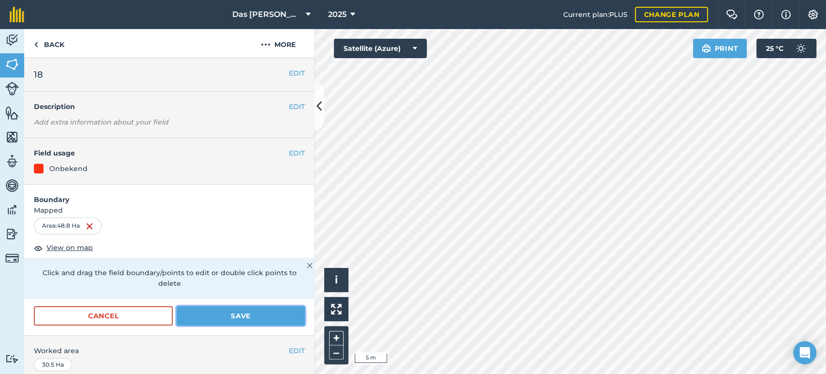
click at [254, 310] on button "Save" at bounding box center [241, 315] width 128 height 19
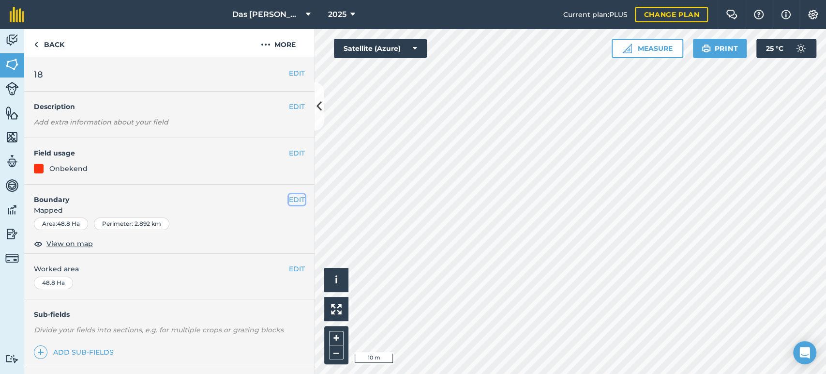
click at [289, 196] on button "EDIT" at bounding box center [297, 199] width 16 height 11
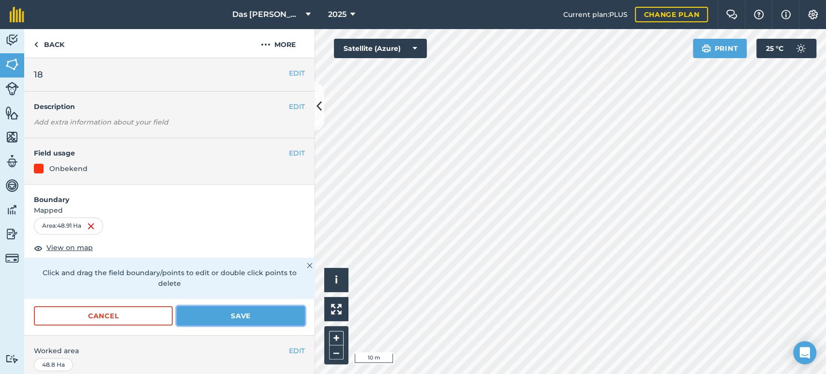
click at [279, 313] on button "Save" at bounding box center [241, 315] width 128 height 19
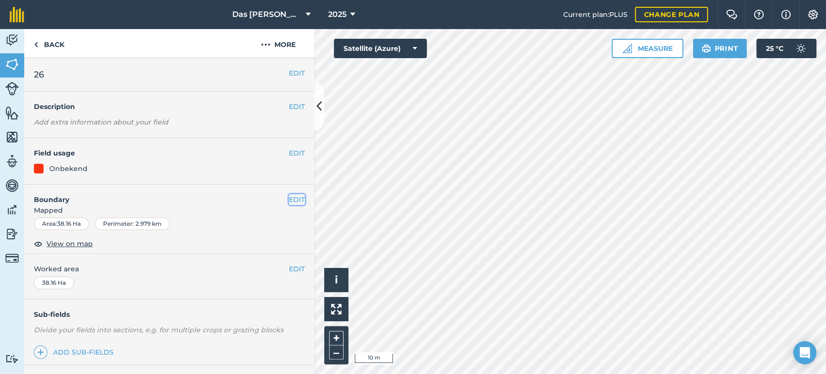
click at [289, 204] on button "EDIT" at bounding box center [297, 199] width 16 height 11
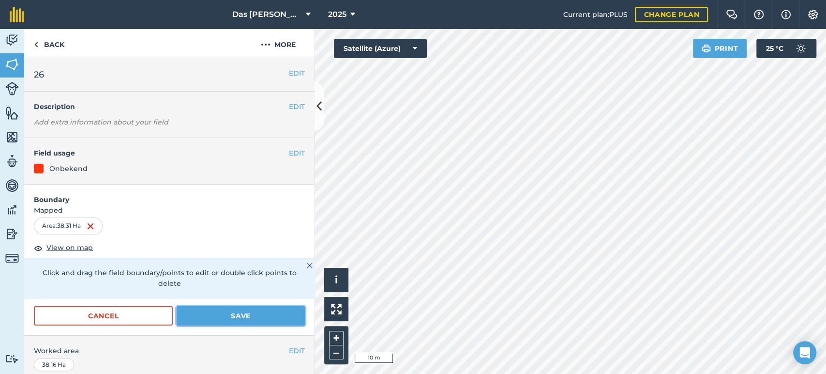
drag, startPoint x: 261, startPoint y: 315, endPoint x: 296, endPoint y: 272, distance: 55.3
click at [261, 313] on button "Save" at bounding box center [241, 315] width 128 height 19
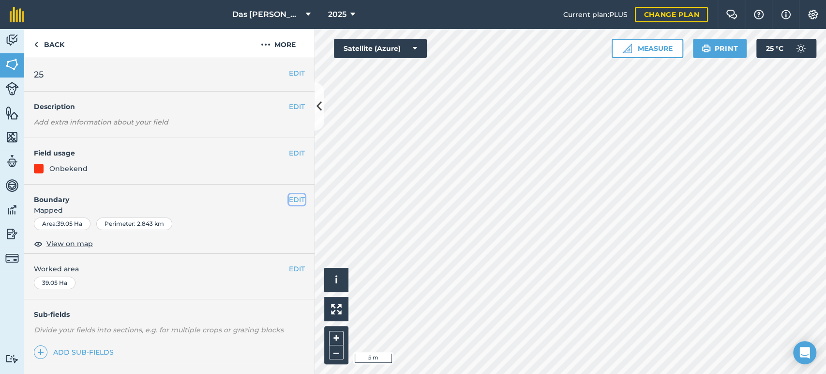
click at [292, 200] on button "EDIT" at bounding box center [297, 199] width 16 height 11
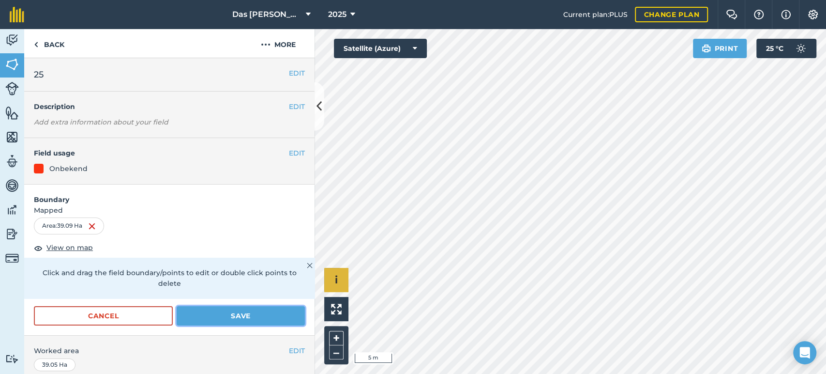
drag, startPoint x: 283, startPoint y: 310, endPoint x: 341, endPoint y: 280, distance: 65.4
click at [282, 310] on button "Save" at bounding box center [241, 315] width 128 height 19
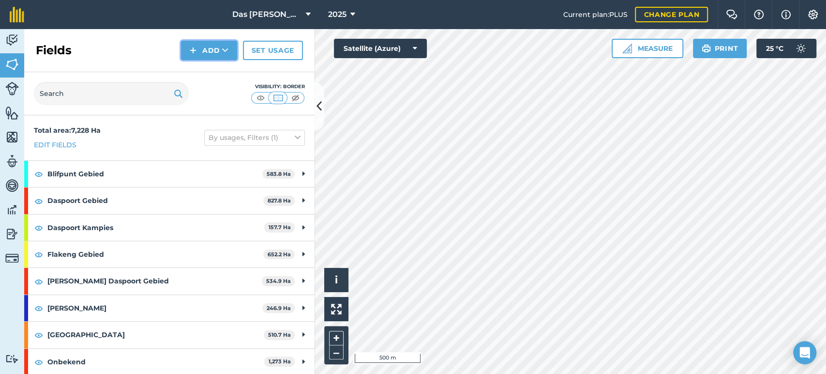
click at [229, 54] on button "Add" at bounding box center [209, 50] width 56 height 19
click at [222, 66] on link "Draw" at bounding box center [208, 71] width 53 height 21
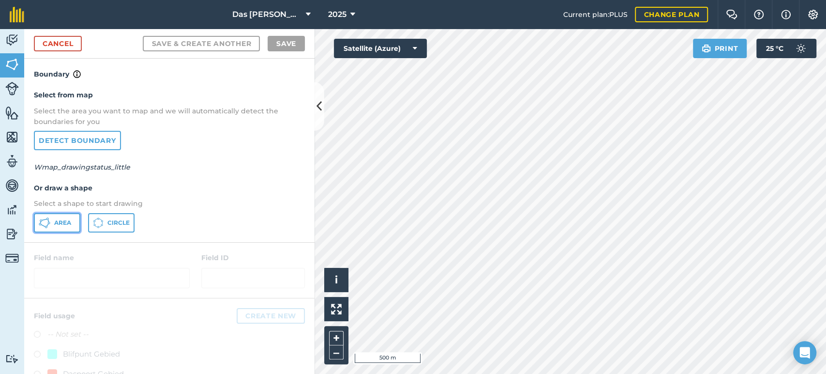
click at [52, 223] on button "Area" at bounding box center [57, 222] width 46 height 19
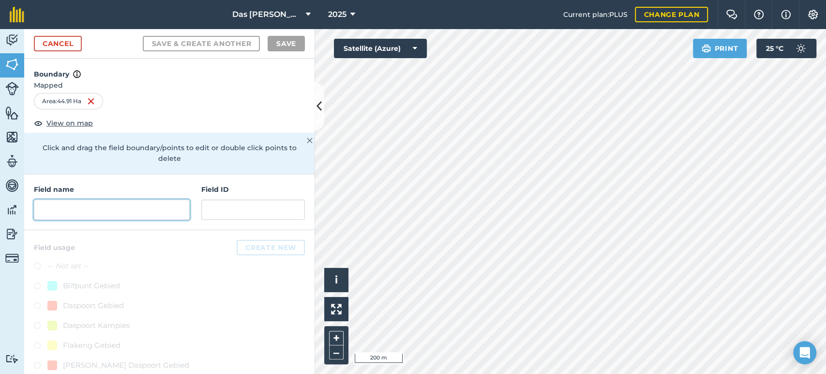
click at [165, 211] on input "text" at bounding box center [112, 209] width 156 height 20
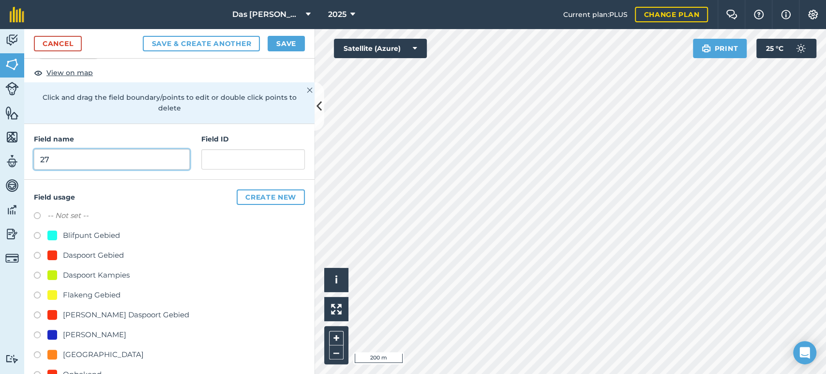
scroll to position [72, 0]
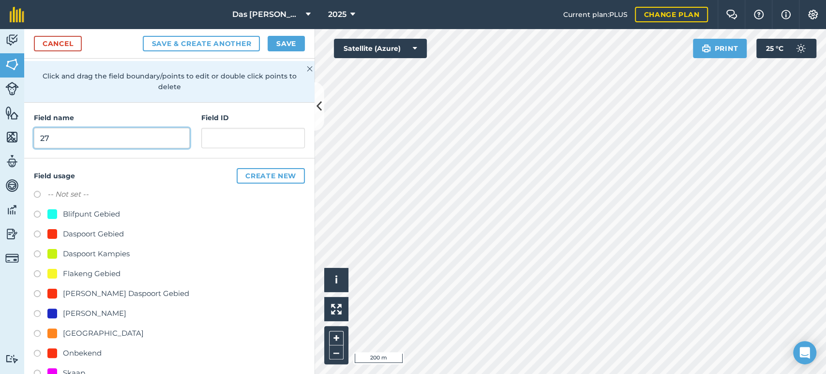
type input "27"
click at [85, 355] on div "Onbekend" at bounding box center [82, 353] width 39 height 12
radio input "true"
click at [294, 47] on button "Save" at bounding box center [286, 43] width 37 height 15
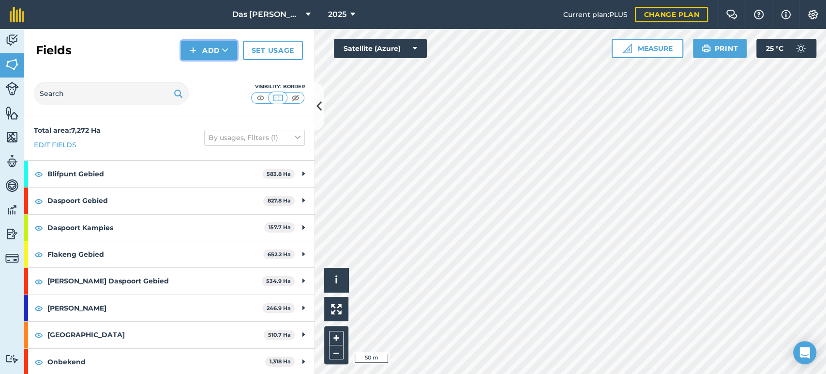
click at [227, 51] on icon at bounding box center [225, 50] width 6 height 10
click at [220, 75] on link "Draw" at bounding box center [208, 71] width 53 height 21
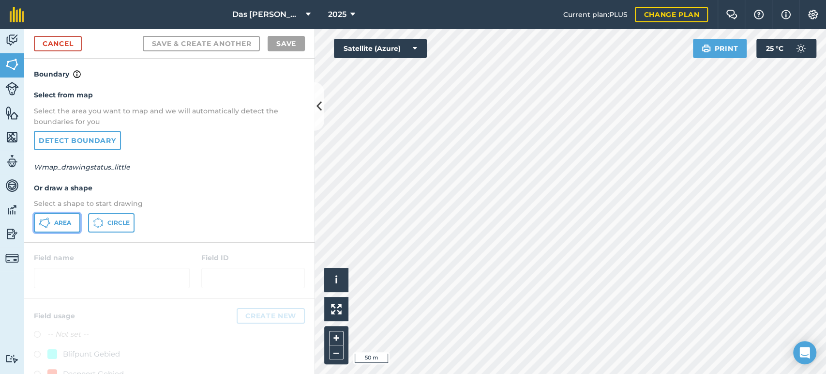
click at [63, 220] on span "Area" at bounding box center [62, 223] width 17 height 8
click at [63, 45] on link "Cancel" at bounding box center [58, 43] width 48 height 15
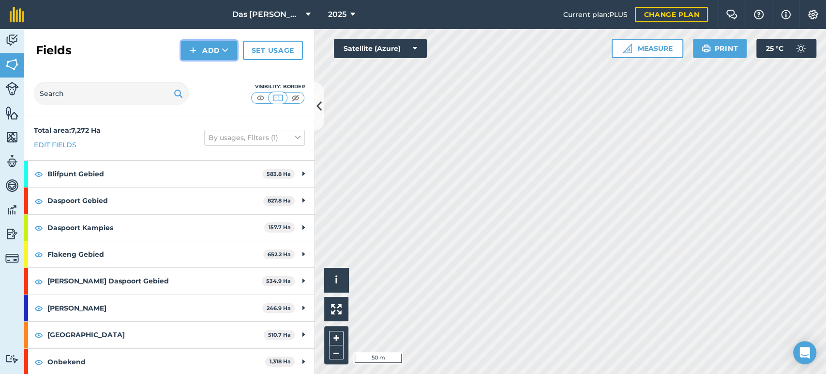
click at [216, 50] on button "Add" at bounding box center [209, 50] width 56 height 19
click at [220, 68] on link "Draw" at bounding box center [208, 71] width 53 height 21
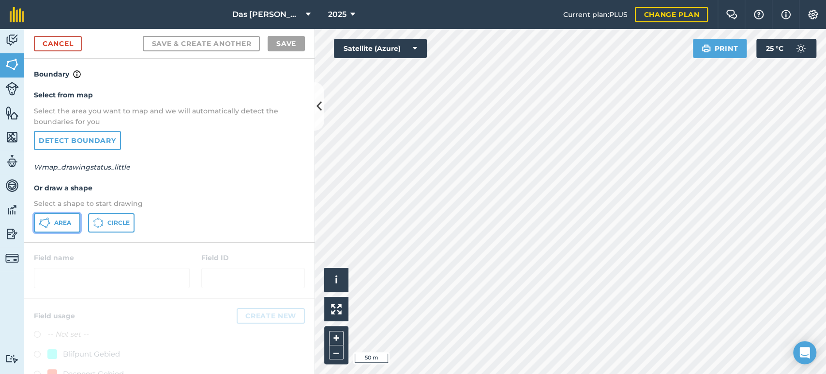
click at [59, 220] on span "Area" at bounding box center [62, 223] width 17 height 8
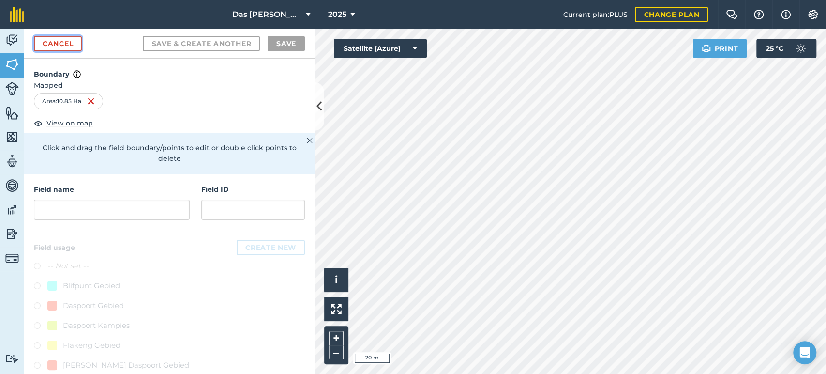
click at [75, 48] on link "Cancel" at bounding box center [58, 43] width 48 height 15
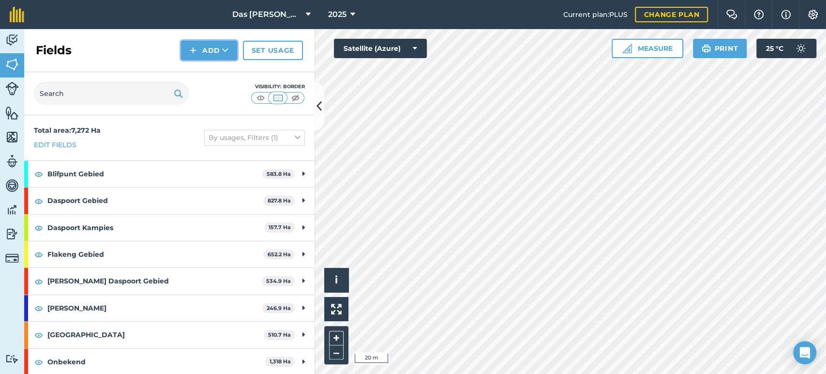
click at [222, 53] on icon at bounding box center [225, 50] width 6 height 10
click at [214, 74] on link "Draw" at bounding box center [208, 71] width 53 height 21
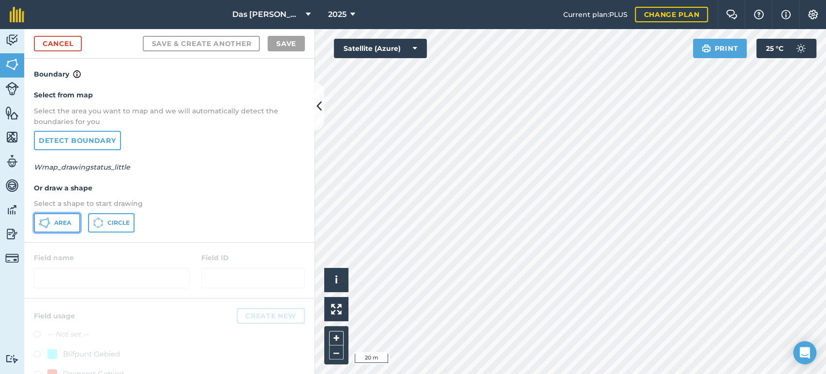
drag, startPoint x: 63, startPoint y: 221, endPoint x: 250, endPoint y: 214, distance: 186.9
click at [64, 221] on span "Area" at bounding box center [62, 223] width 17 height 8
click at [48, 39] on link "Cancel" at bounding box center [58, 43] width 48 height 15
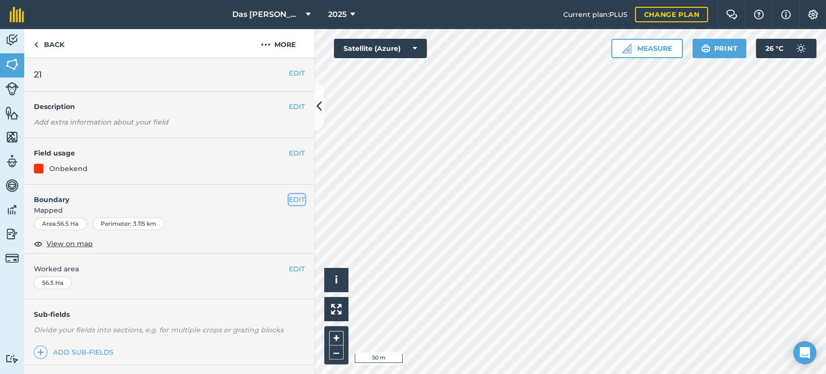
click at [289, 198] on button "EDIT" at bounding box center [297, 199] width 16 height 11
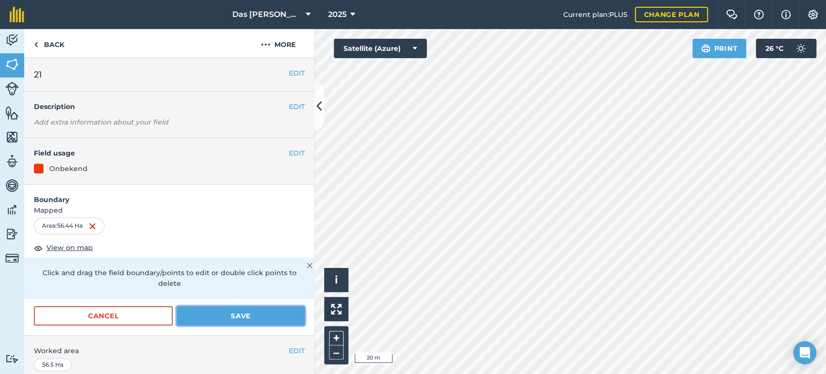
click at [264, 310] on button "Save" at bounding box center [241, 315] width 128 height 19
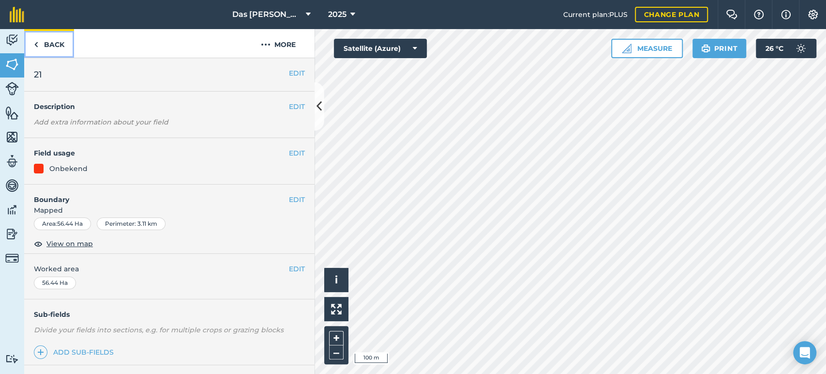
click at [40, 36] on link "Back" at bounding box center [49, 43] width 50 height 29
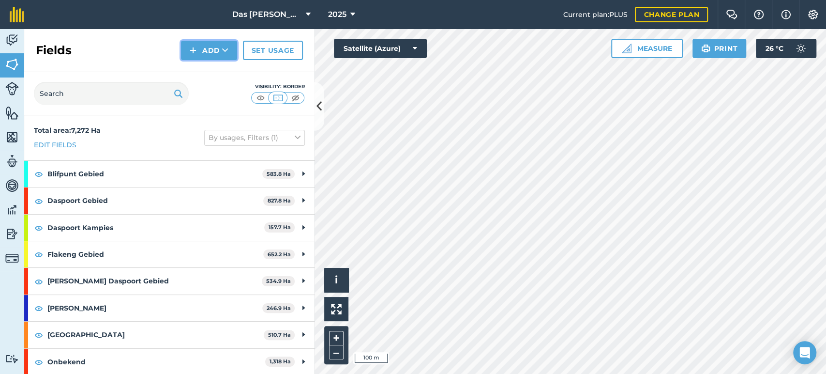
click at [230, 51] on button "Add" at bounding box center [209, 50] width 56 height 19
click at [213, 75] on link "Draw" at bounding box center [208, 71] width 53 height 21
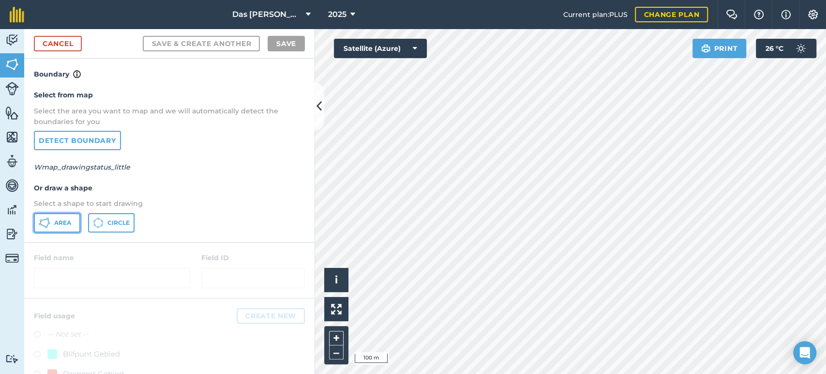
click at [65, 216] on button "Area" at bounding box center [57, 222] width 46 height 19
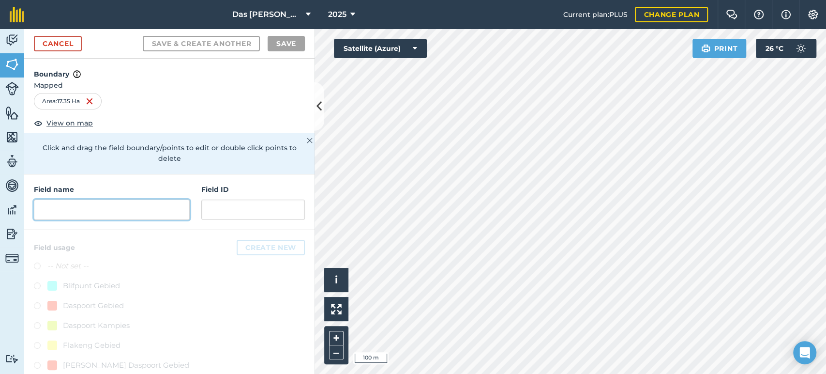
click at [149, 211] on input "text" at bounding box center [112, 209] width 156 height 20
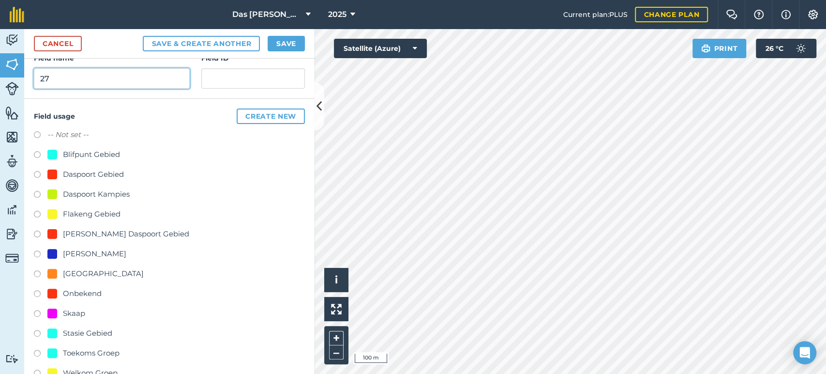
scroll to position [143, 0]
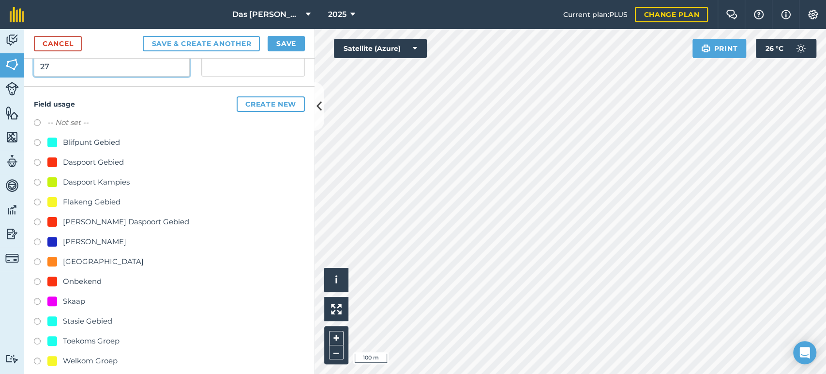
type input "27"
click at [92, 279] on div "Onbekend" at bounding box center [82, 281] width 39 height 12
radio input "true"
click at [298, 40] on button "Save" at bounding box center [286, 43] width 37 height 15
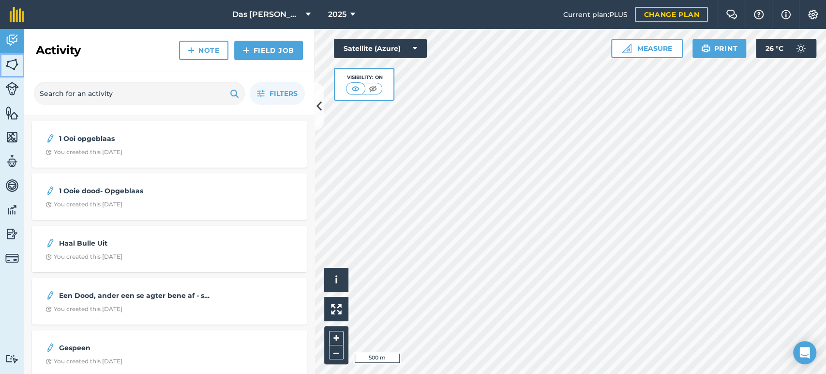
drag, startPoint x: 7, startPoint y: 75, endPoint x: 7, endPoint y: 69, distance: 5.3
click at [7, 74] on link "Fields" at bounding box center [12, 65] width 24 height 24
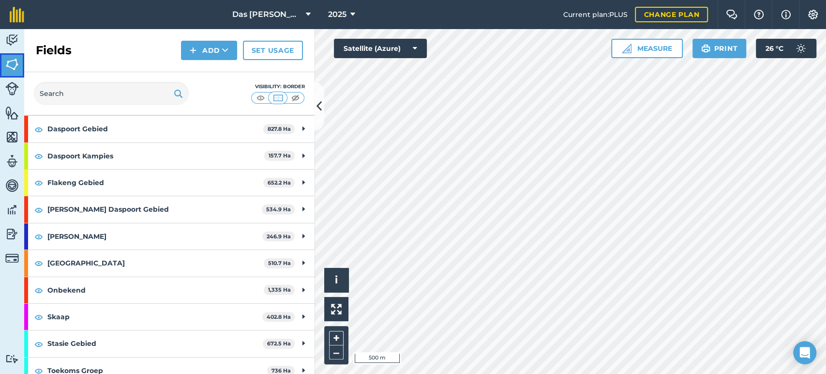
scroll to position [107, 0]
